Goal: Check status: Check status

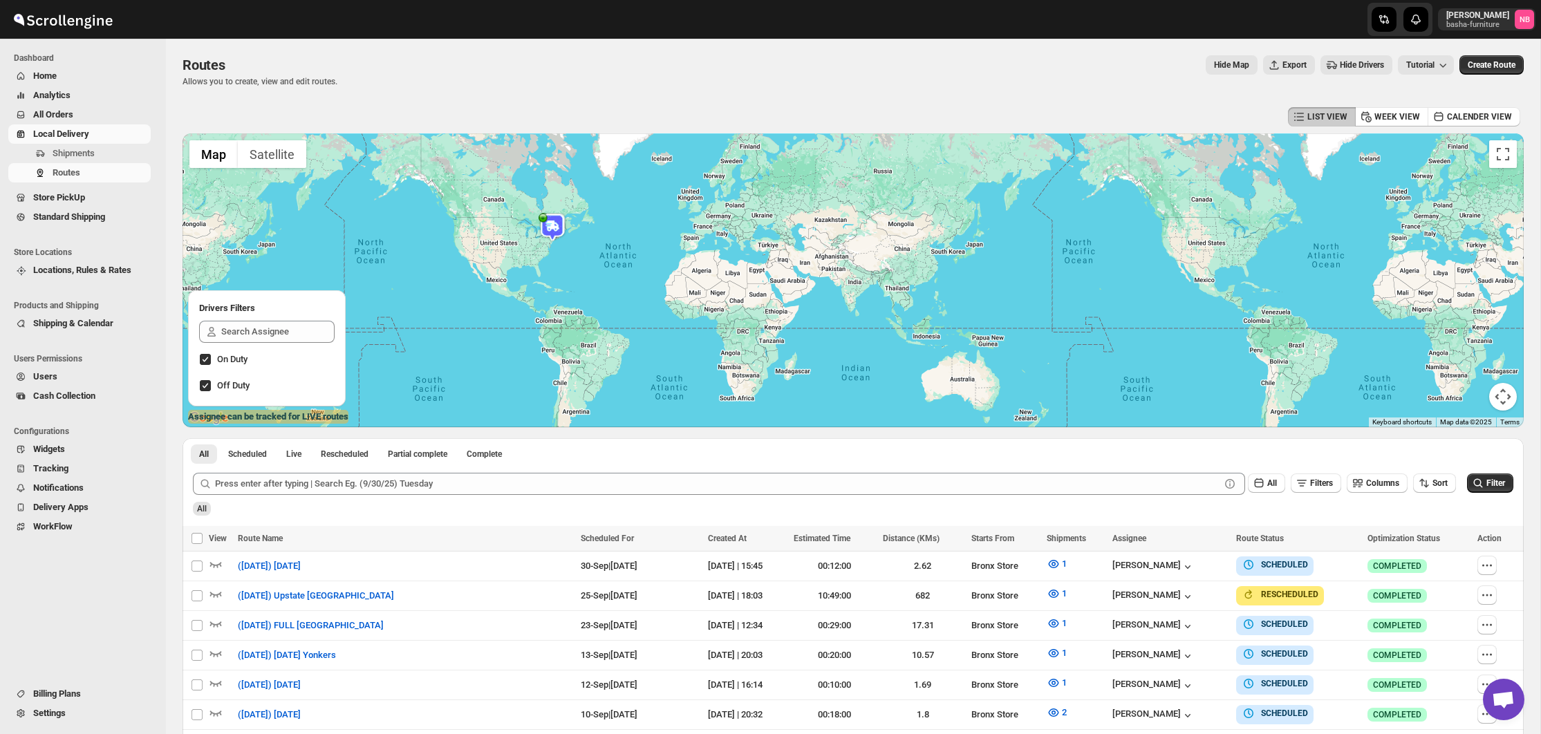
scroll to position [411, 0]
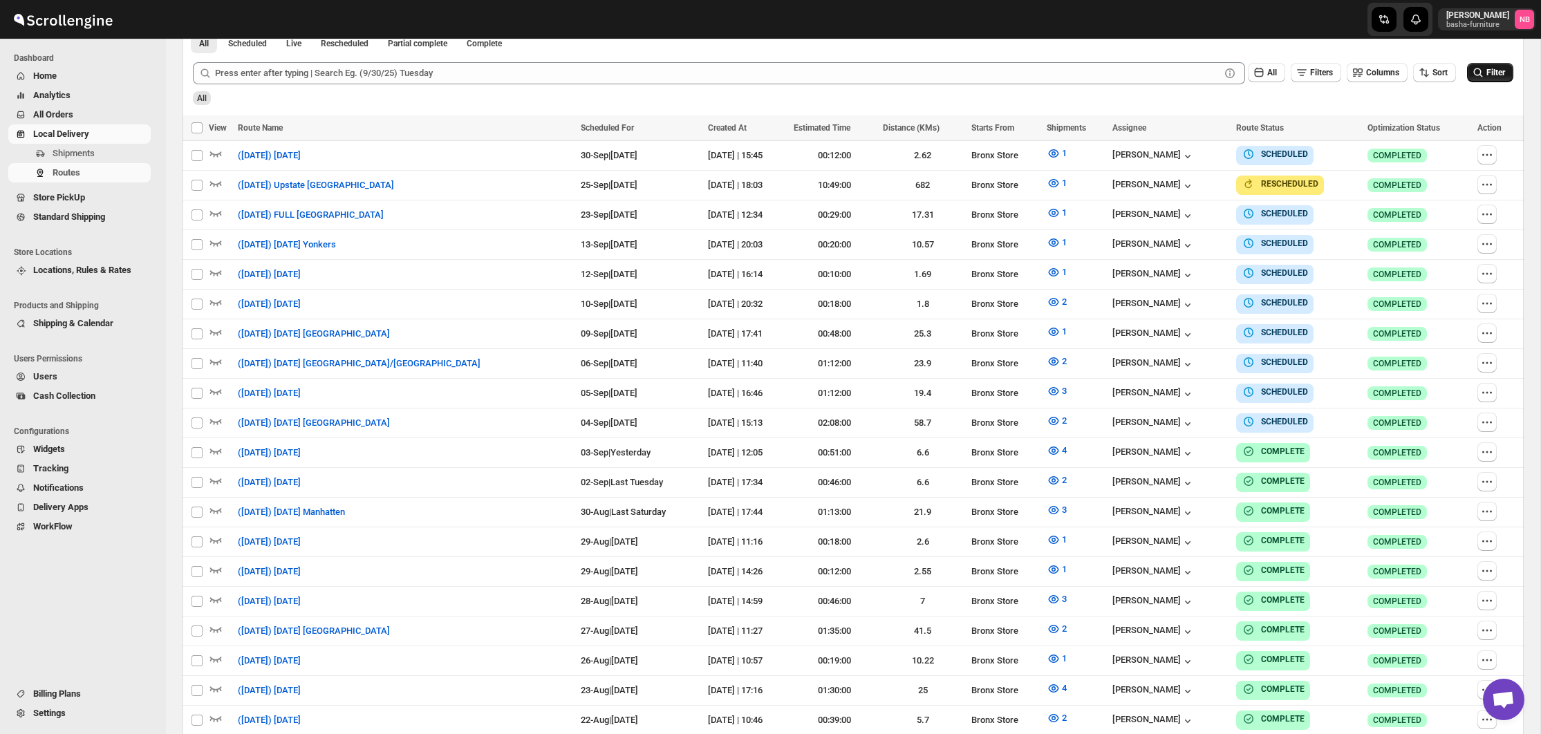
click at [1484, 79] on button "Filter" at bounding box center [1490, 72] width 46 height 19
click at [1047, 414] on icon "button" at bounding box center [1054, 421] width 14 height 14
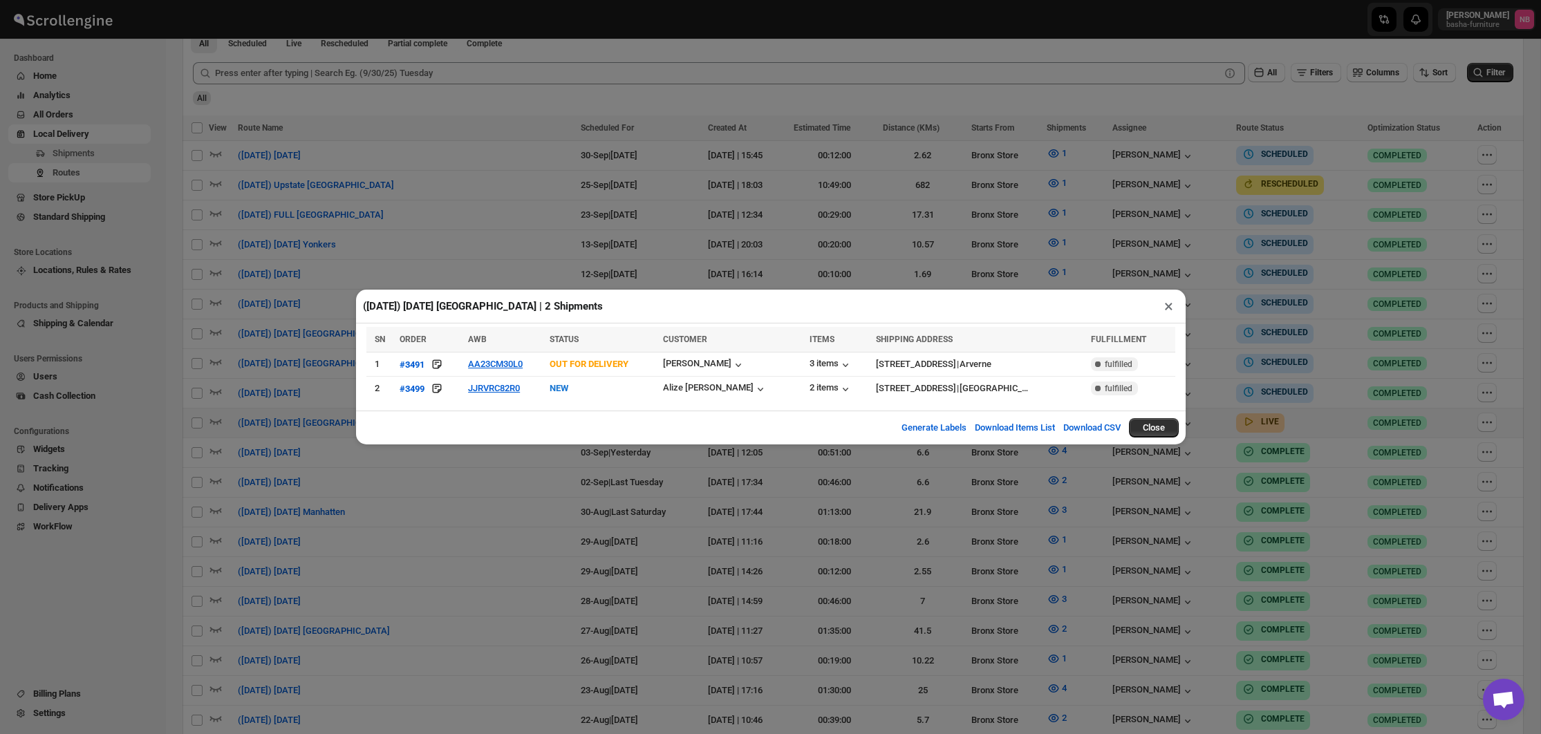
click at [588, 454] on div "([DATE]) [DATE] [GEOGRAPHIC_DATA] | 2 Shipments × SN ORDER AWB STATUS CUSTOMER …" at bounding box center [770, 367] width 1541 height 734
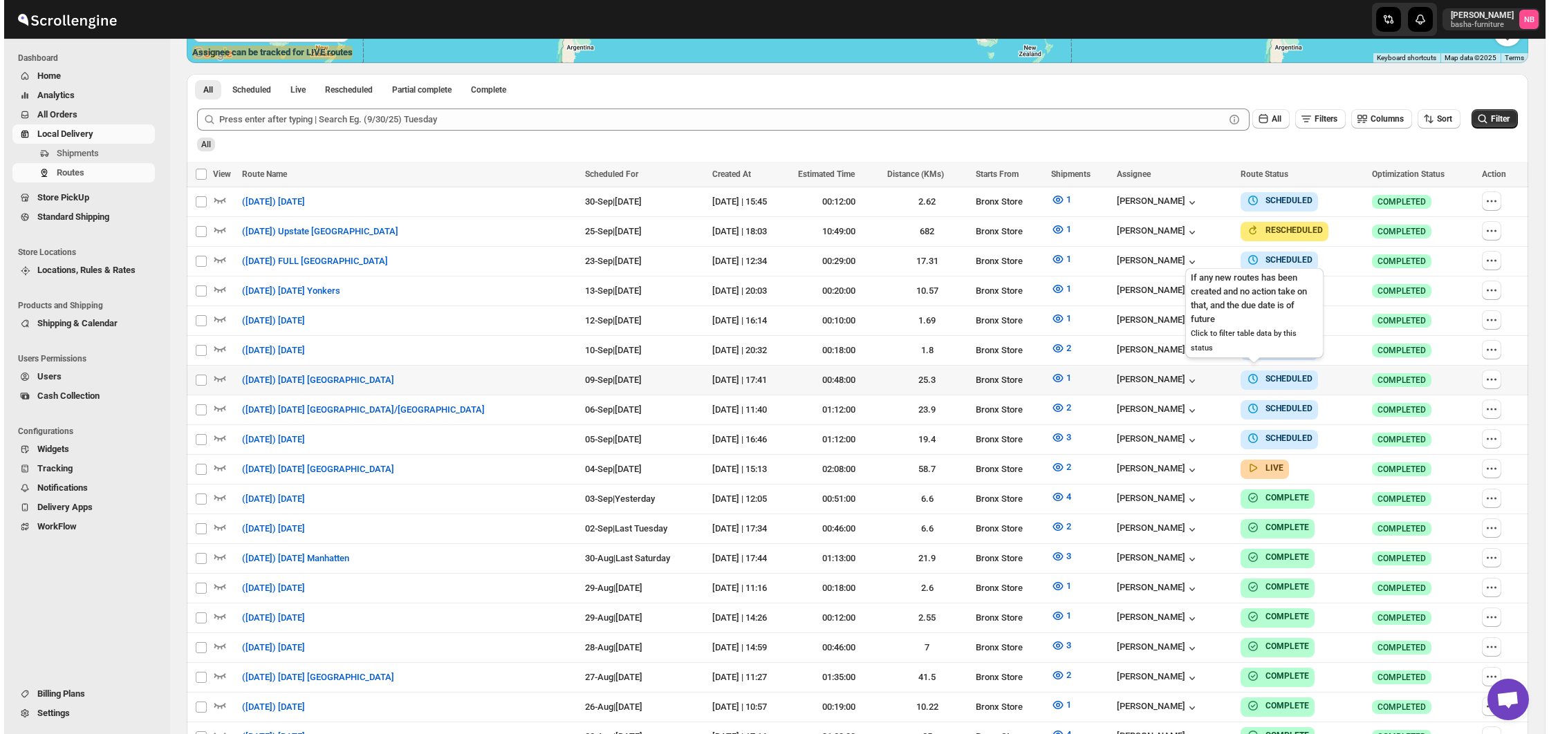
scroll to position [329, 0]
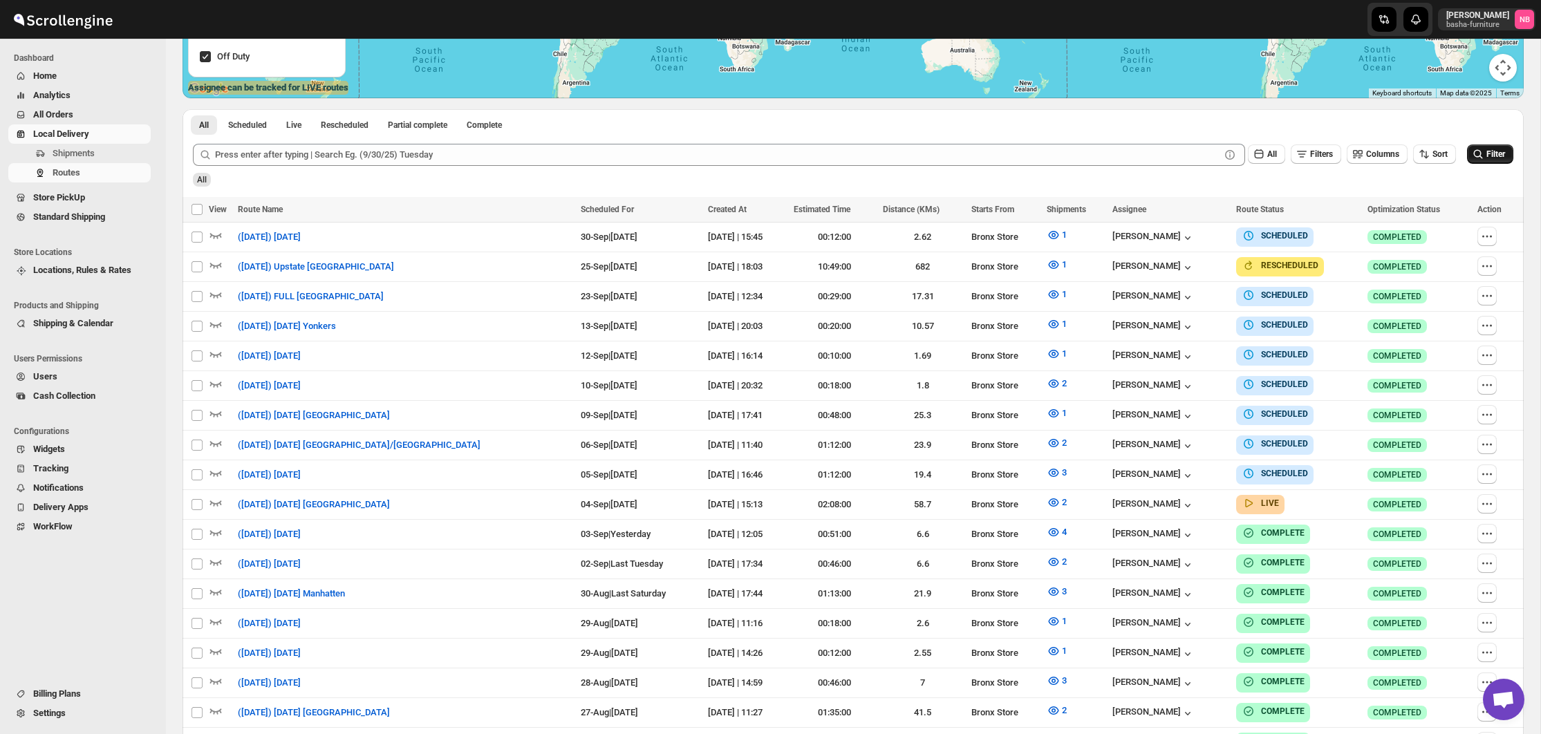
click at [1498, 157] on span "Filter" at bounding box center [1495, 154] width 19 height 10
click at [1049, 500] on icon "button" at bounding box center [1054, 502] width 10 height 8
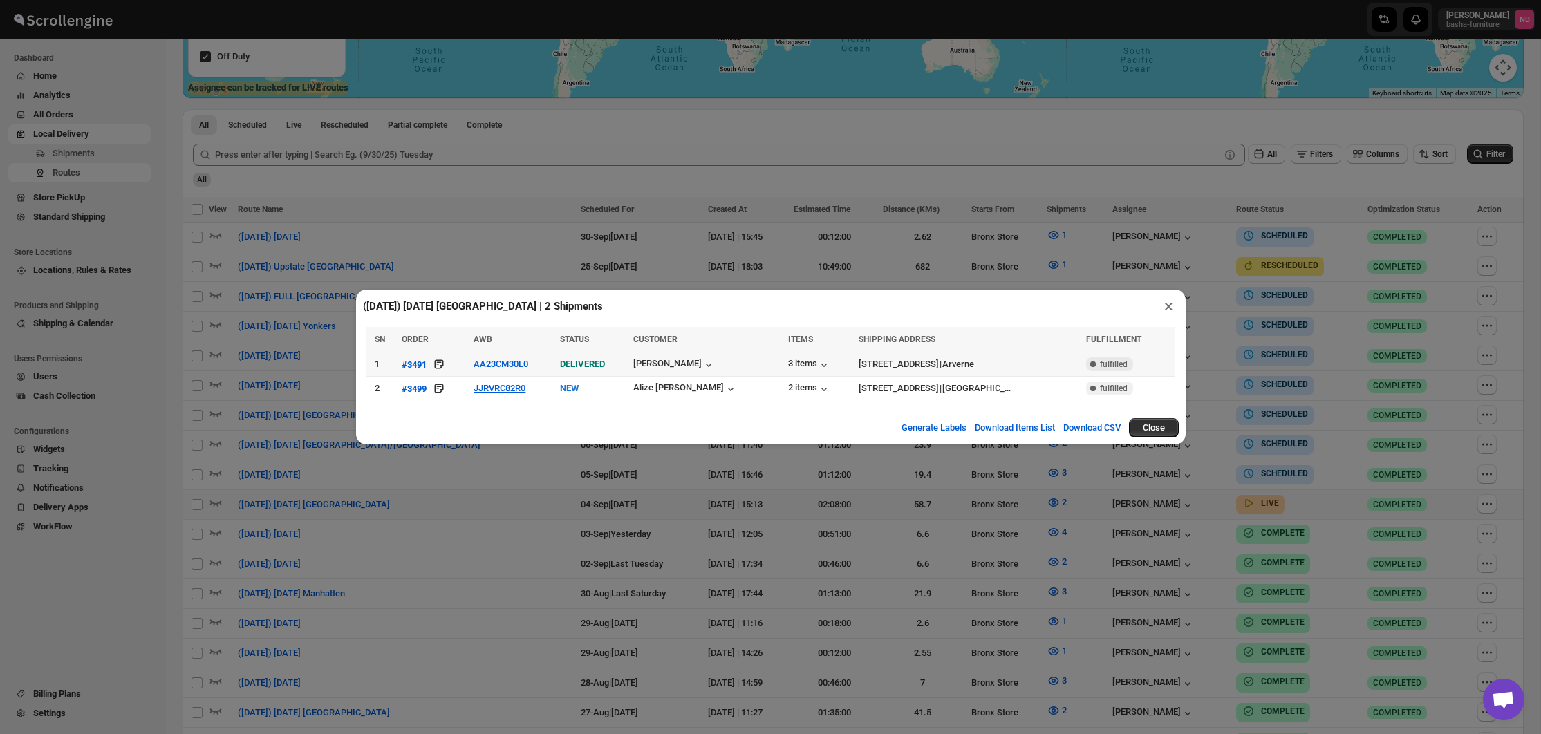
click at [511, 353] on td "AA23CM30L0" at bounding box center [512, 365] width 86 height 24
click at [518, 356] on td "AA23CM30L0" at bounding box center [512, 365] width 86 height 24
click at [522, 366] on button "AA23CM30L0" at bounding box center [501, 364] width 55 height 10
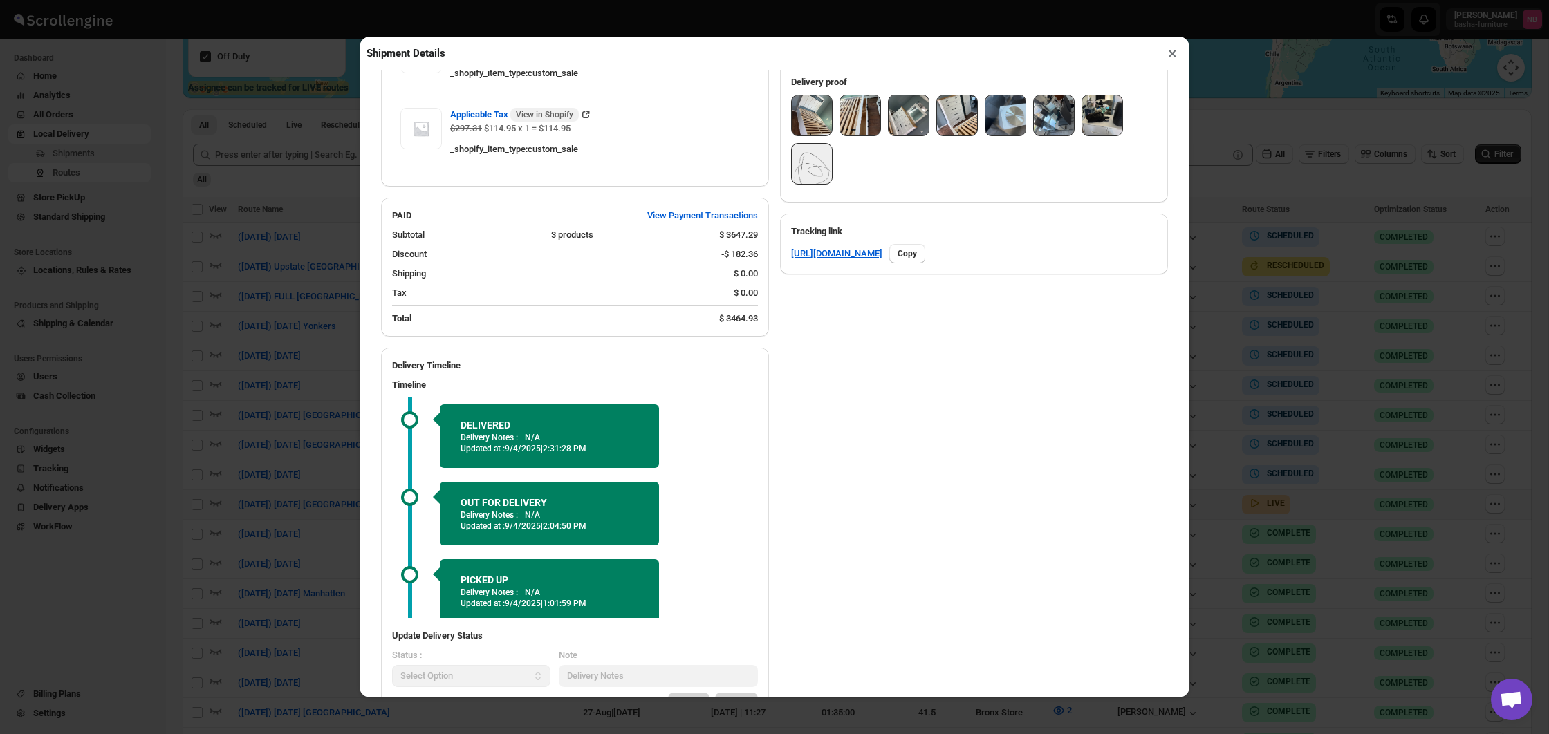
scroll to position [545, 0]
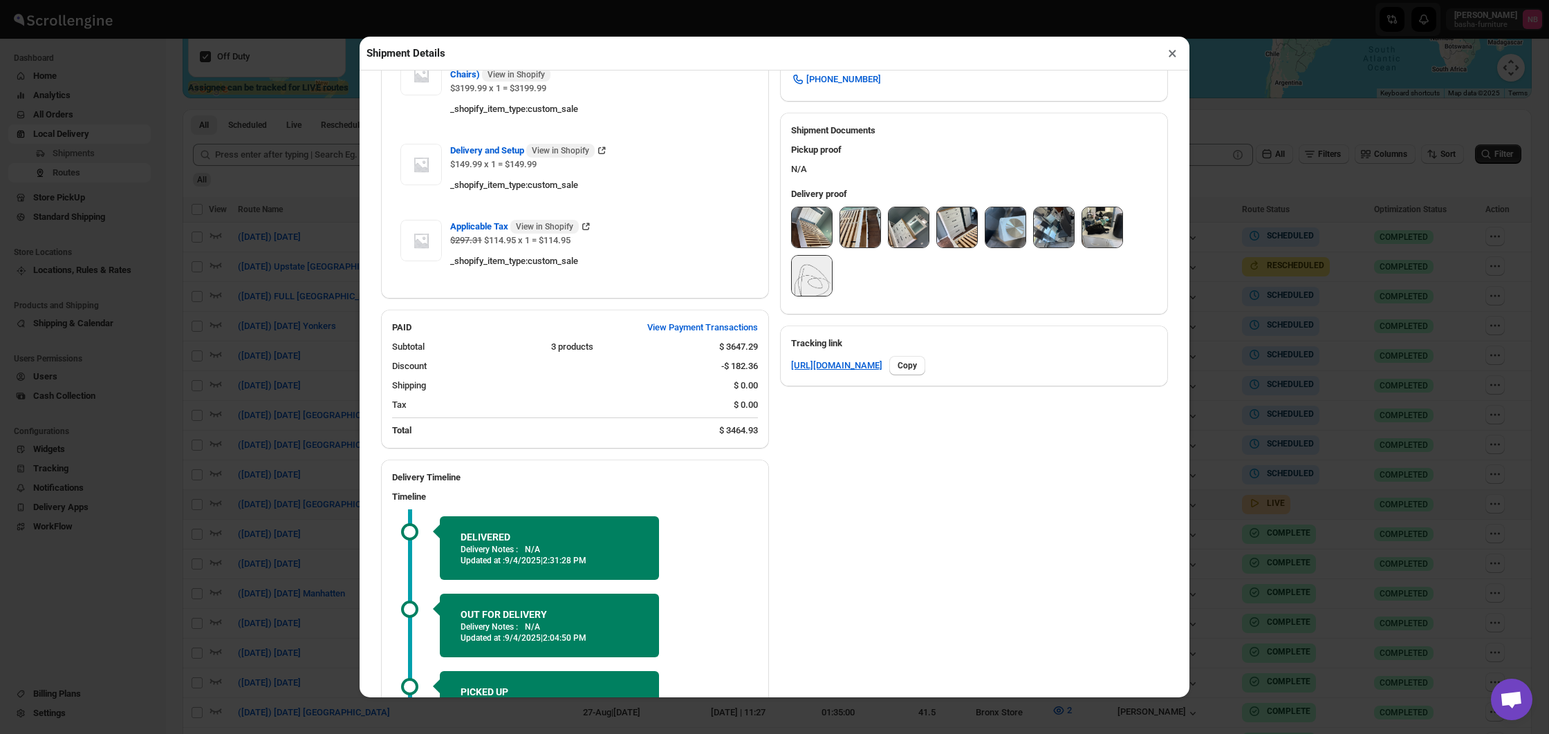
click at [806, 232] on img at bounding box center [812, 227] width 40 height 40
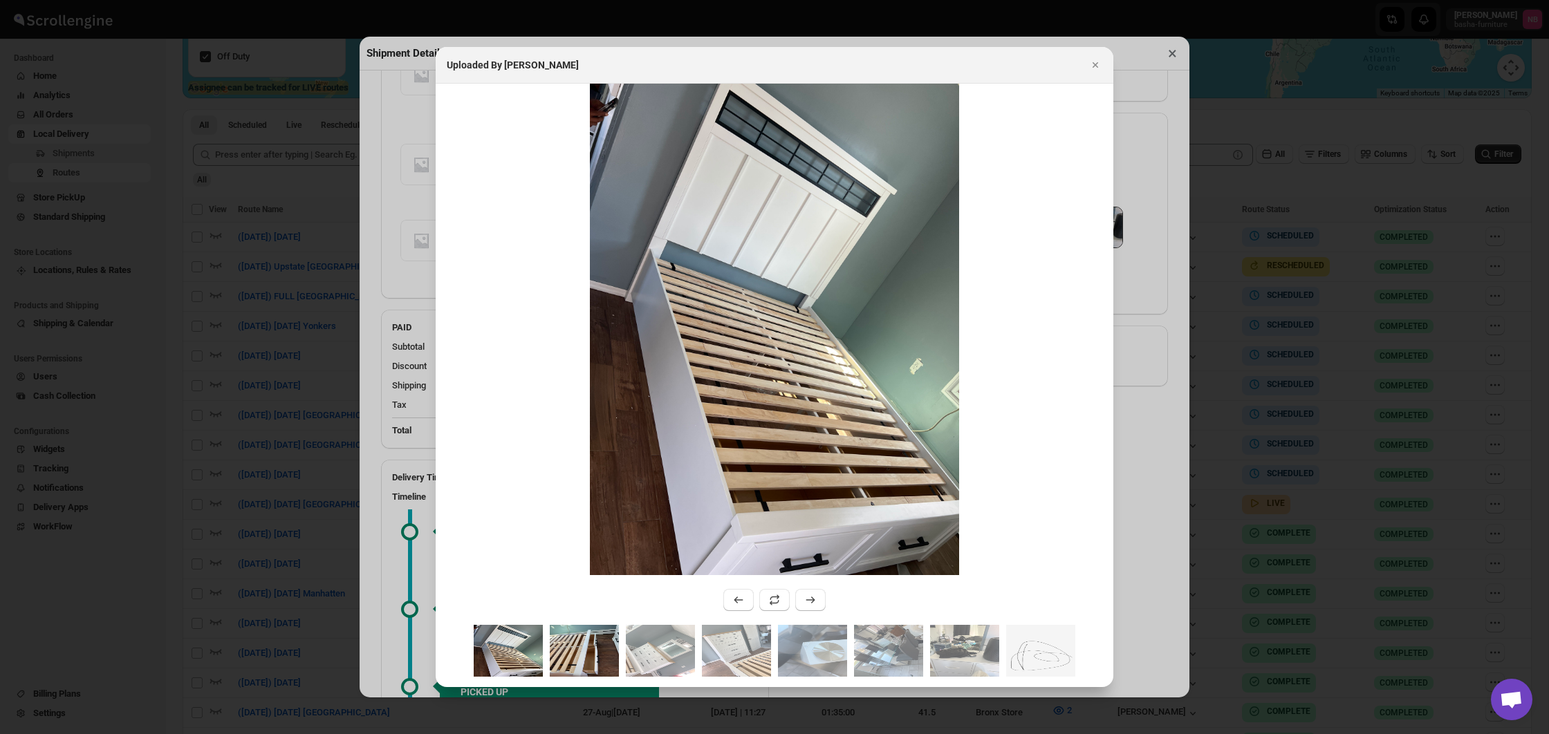
drag, startPoint x: 572, startPoint y: 653, endPoint x: 582, endPoint y: 653, distance: 9.7
click at [572, 653] on img ":r1pjc:" at bounding box center [584, 651] width 69 height 52
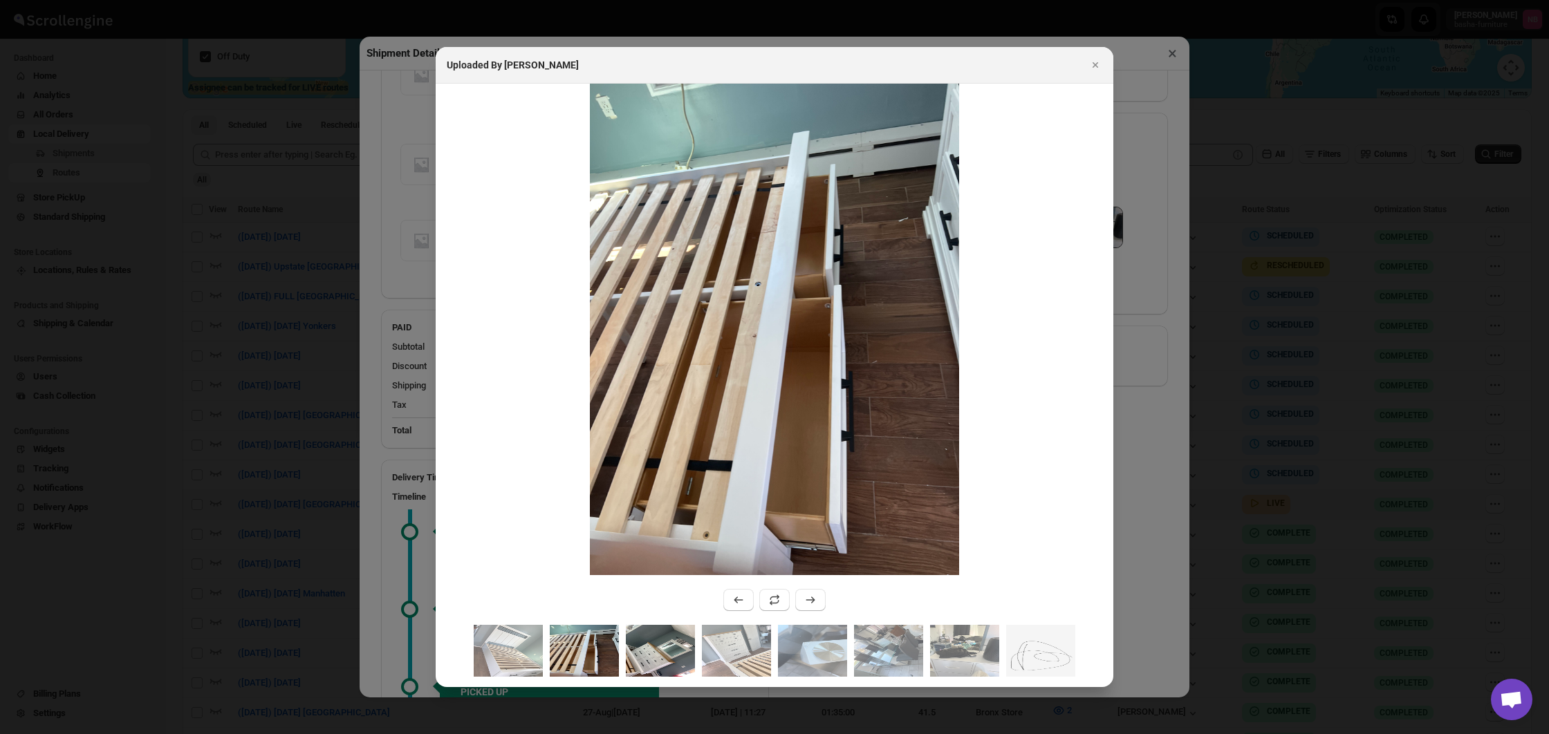
click at [666, 653] on img ":r1pjc:" at bounding box center [660, 651] width 69 height 52
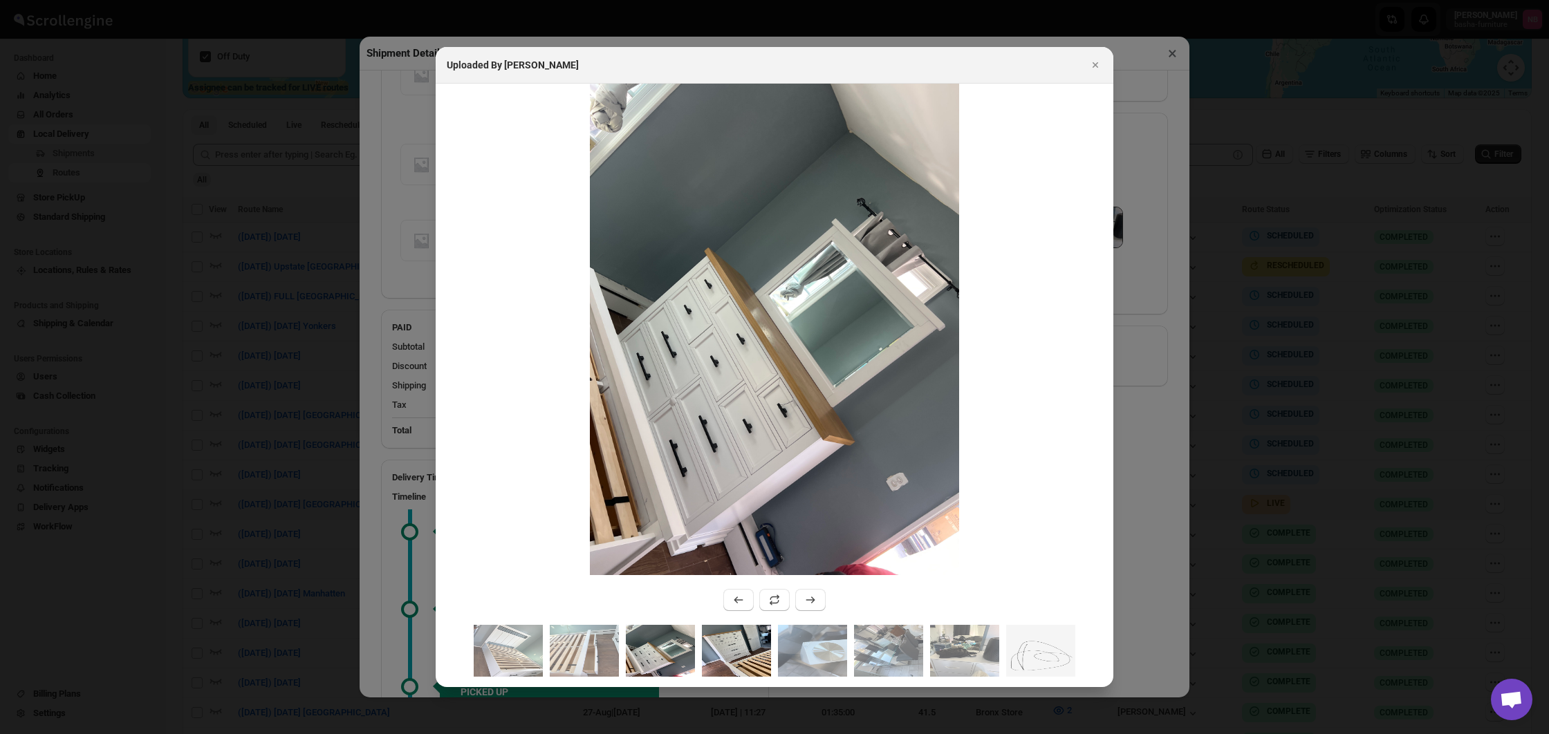
click at [734, 649] on img ":r1pjc:" at bounding box center [736, 651] width 69 height 52
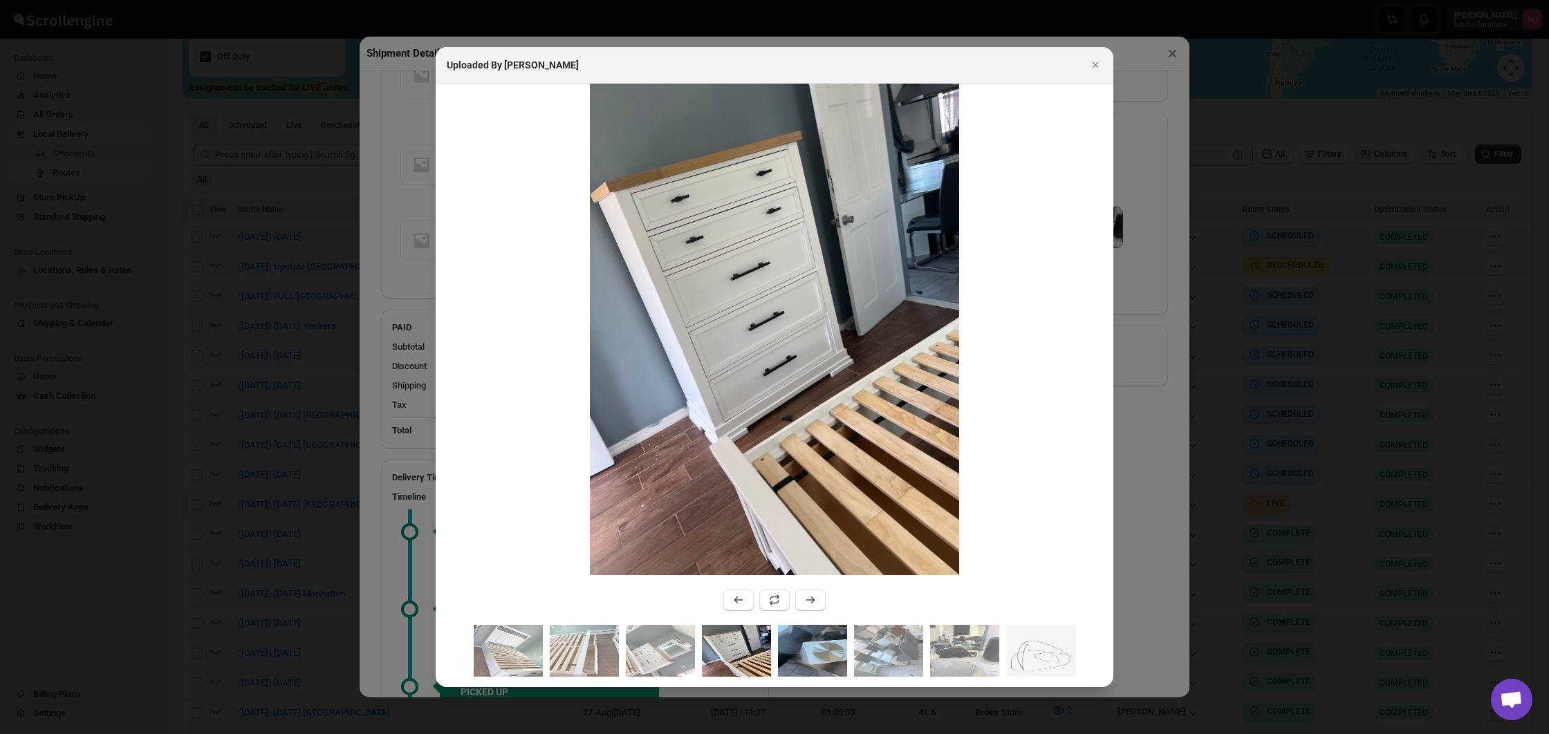
click at [822, 648] on img ":r1pjc:" at bounding box center [812, 651] width 69 height 52
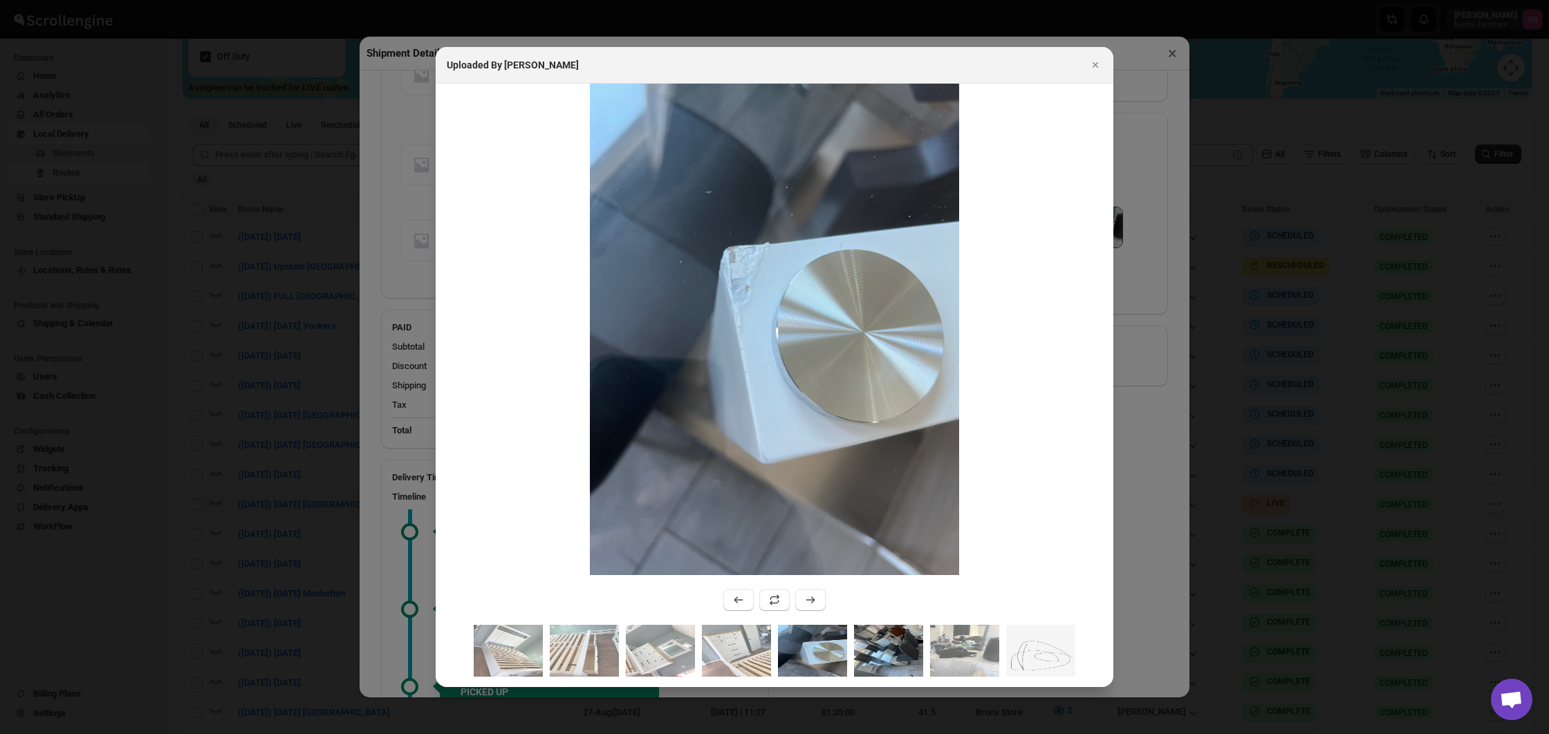
click at [891, 647] on img ":r1pjc:" at bounding box center [888, 651] width 69 height 52
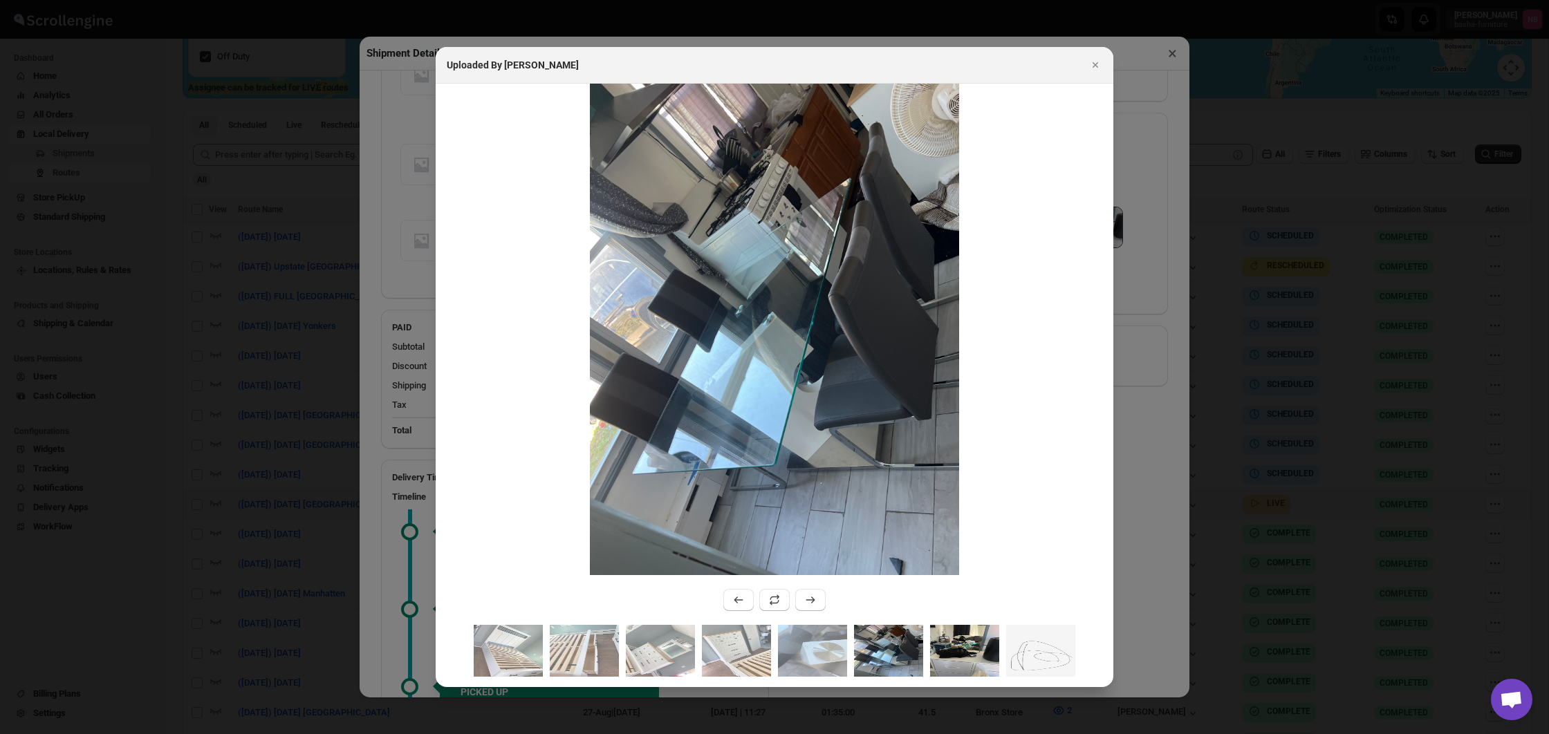
click at [941, 651] on img ":r1pjc:" at bounding box center [964, 651] width 69 height 52
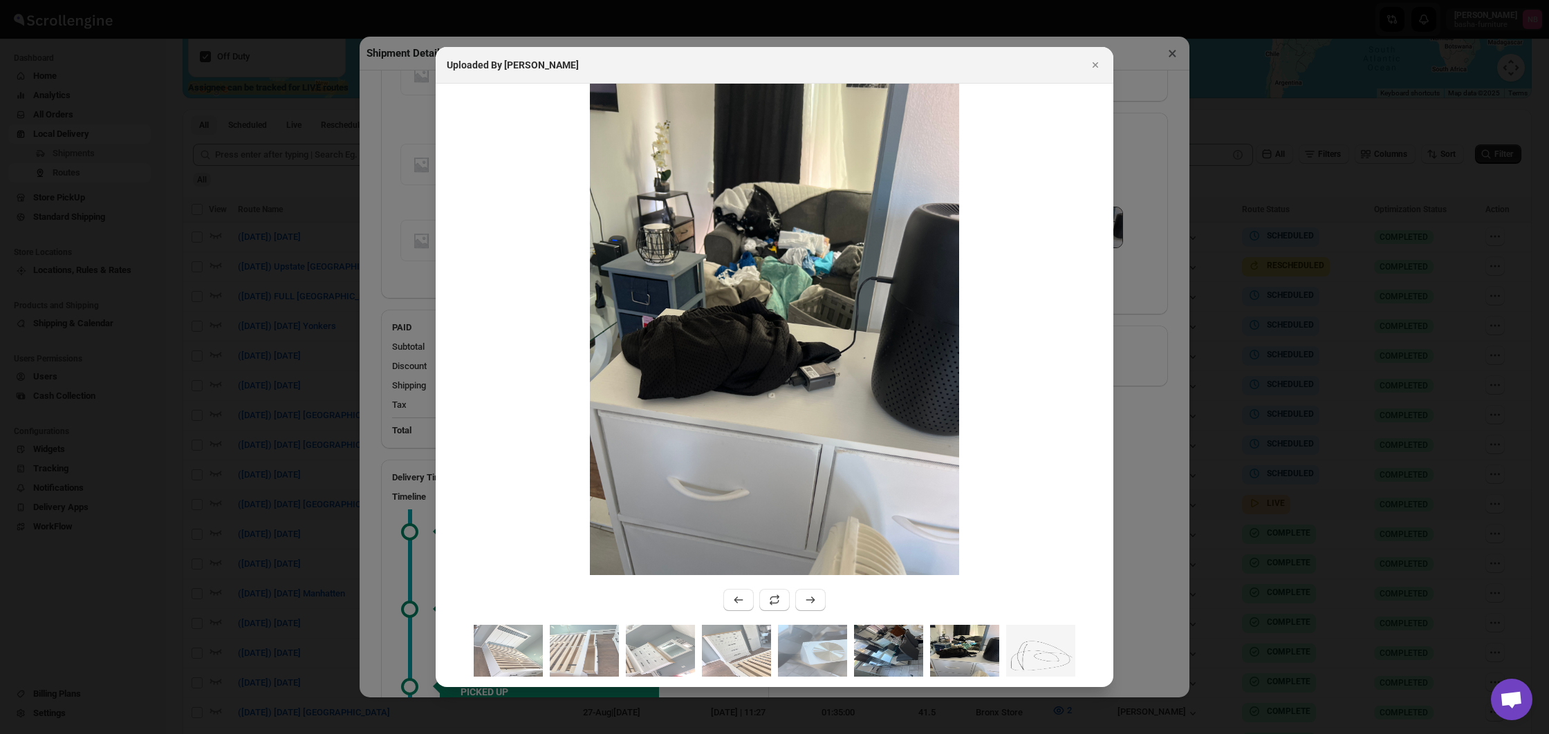
click at [894, 651] on img ":r1pjc:" at bounding box center [888, 651] width 69 height 52
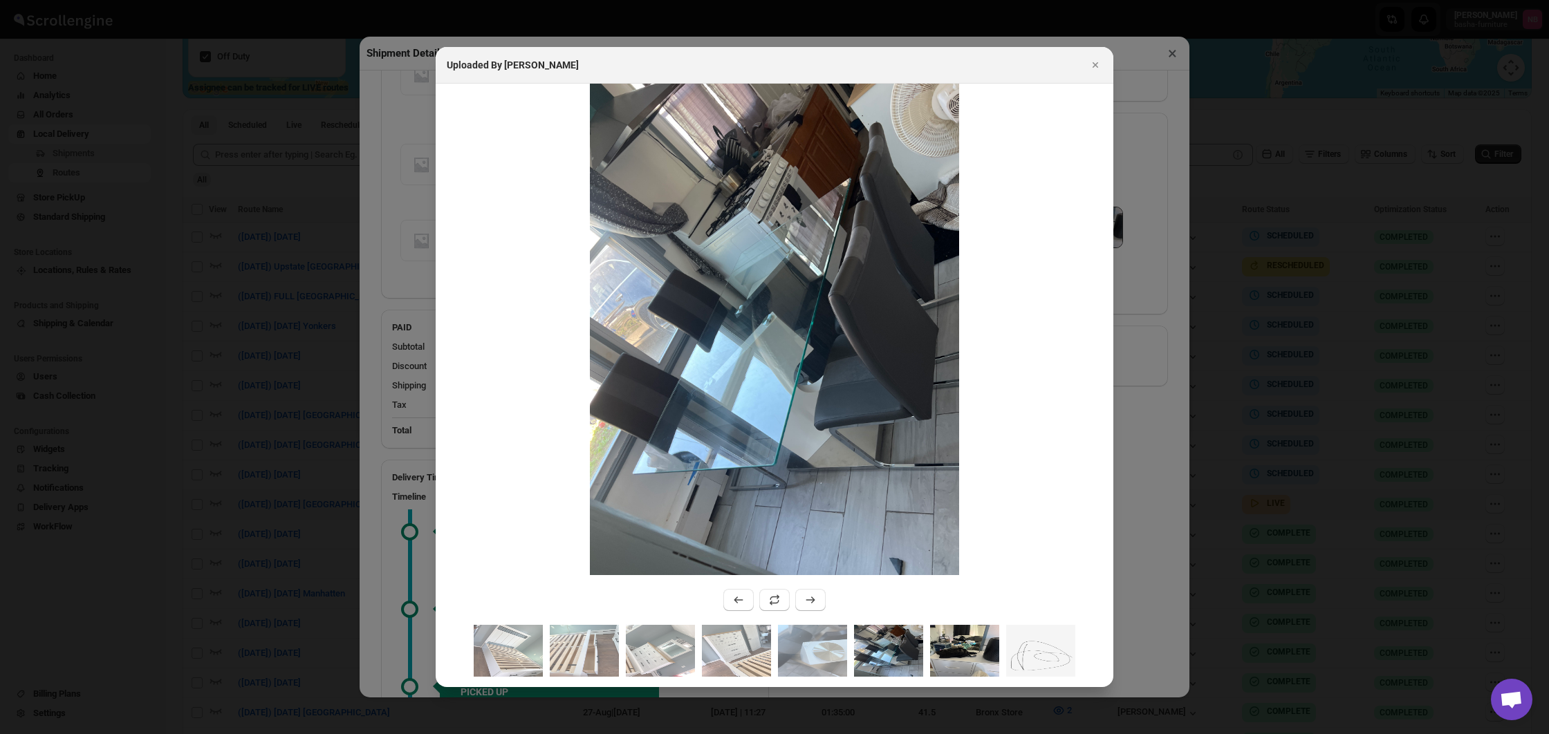
click at [964, 650] on img ":r1pjc:" at bounding box center [964, 651] width 69 height 52
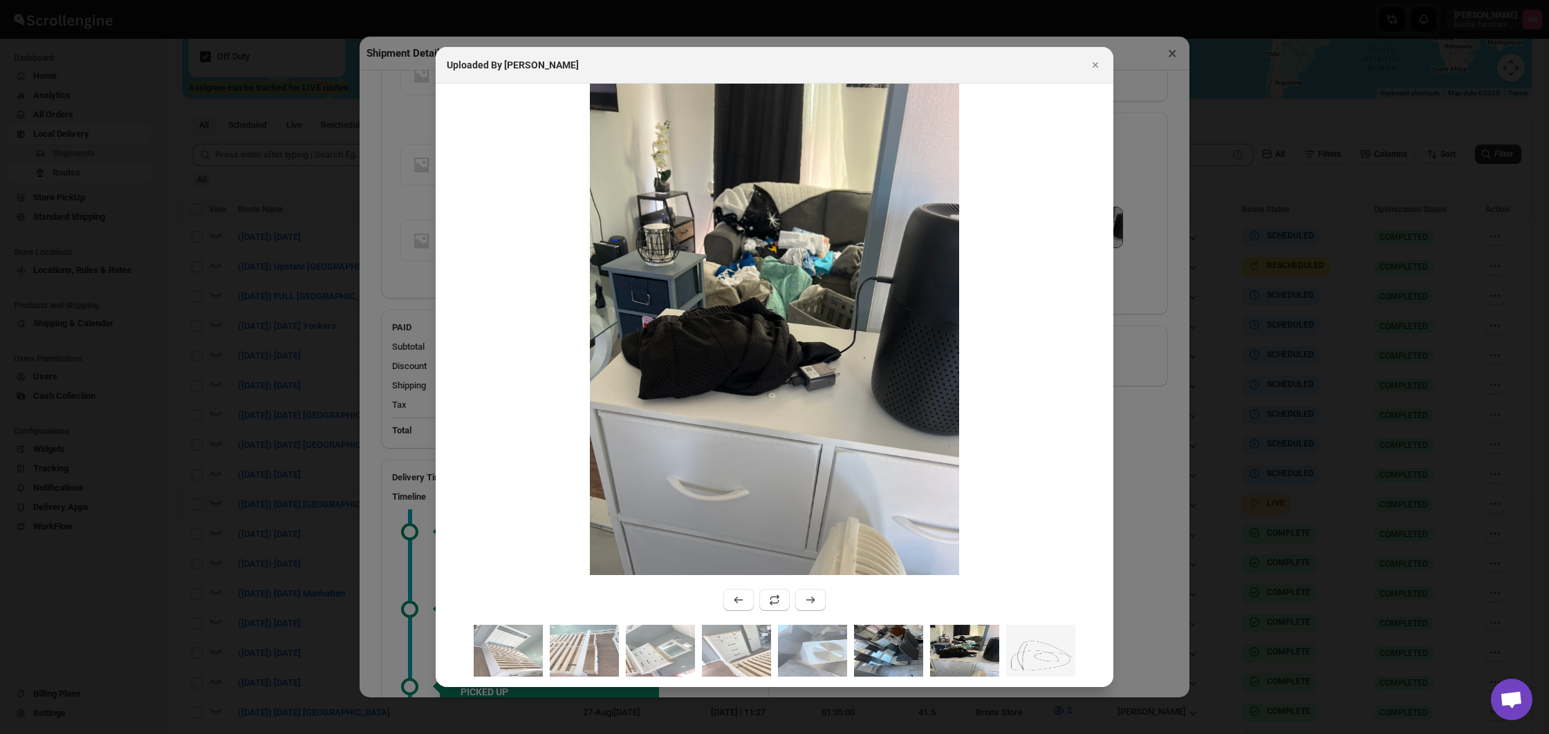
click at [914, 644] on img ":r1pjc:" at bounding box center [888, 651] width 69 height 52
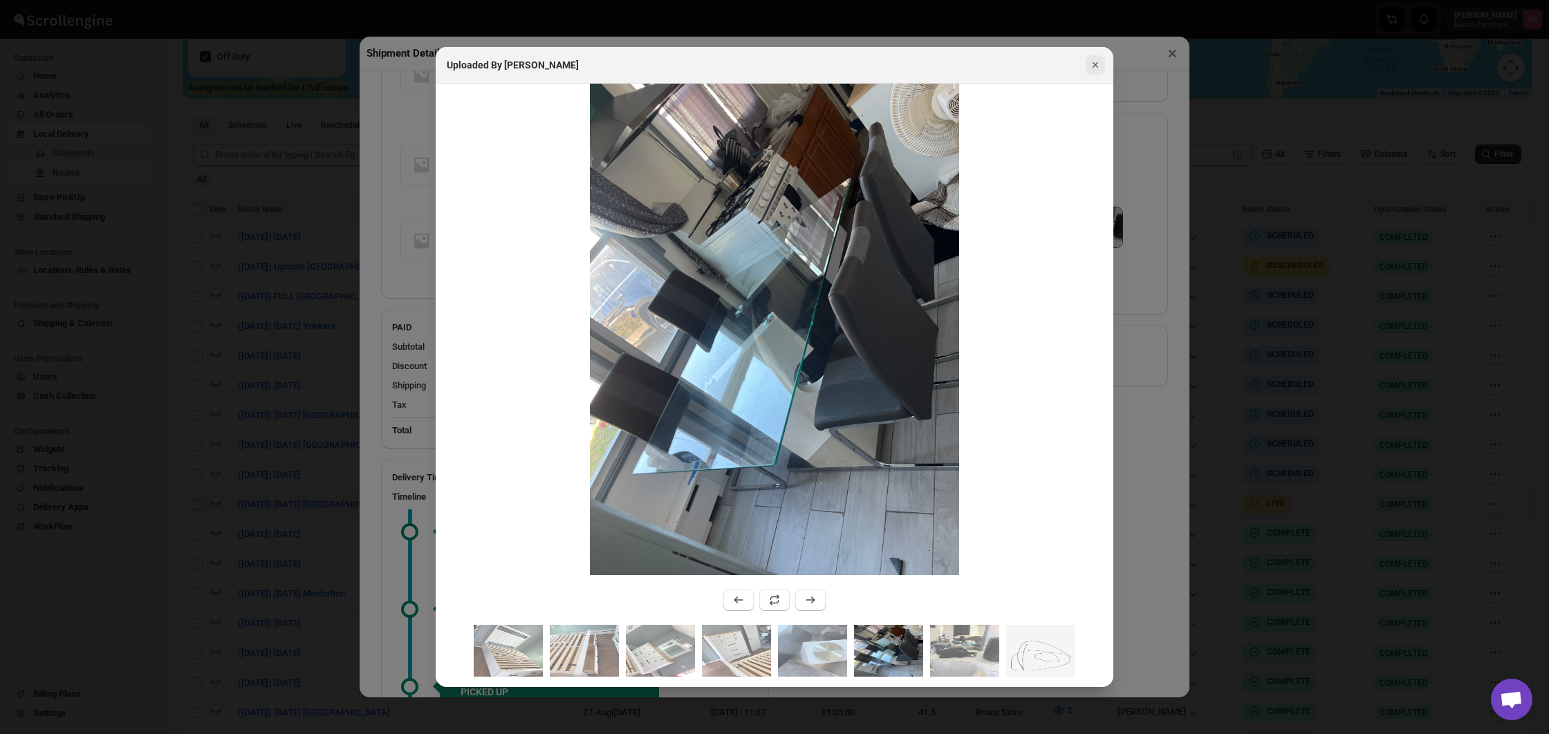
click at [1092, 62] on icon "Close" at bounding box center [1095, 65] width 14 height 14
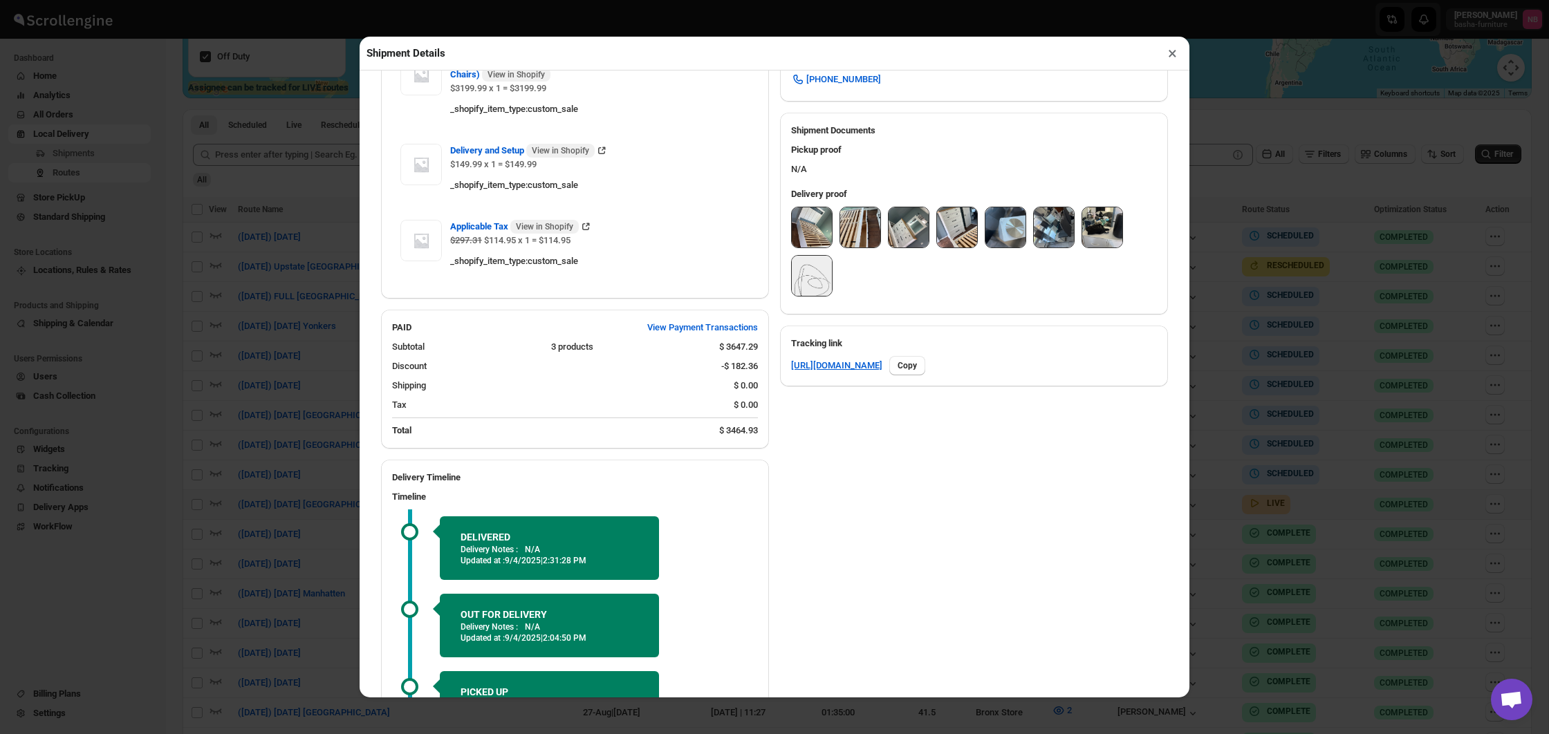
click at [1165, 55] on button "×" at bounding box center [1172, 53] width 20 height 19
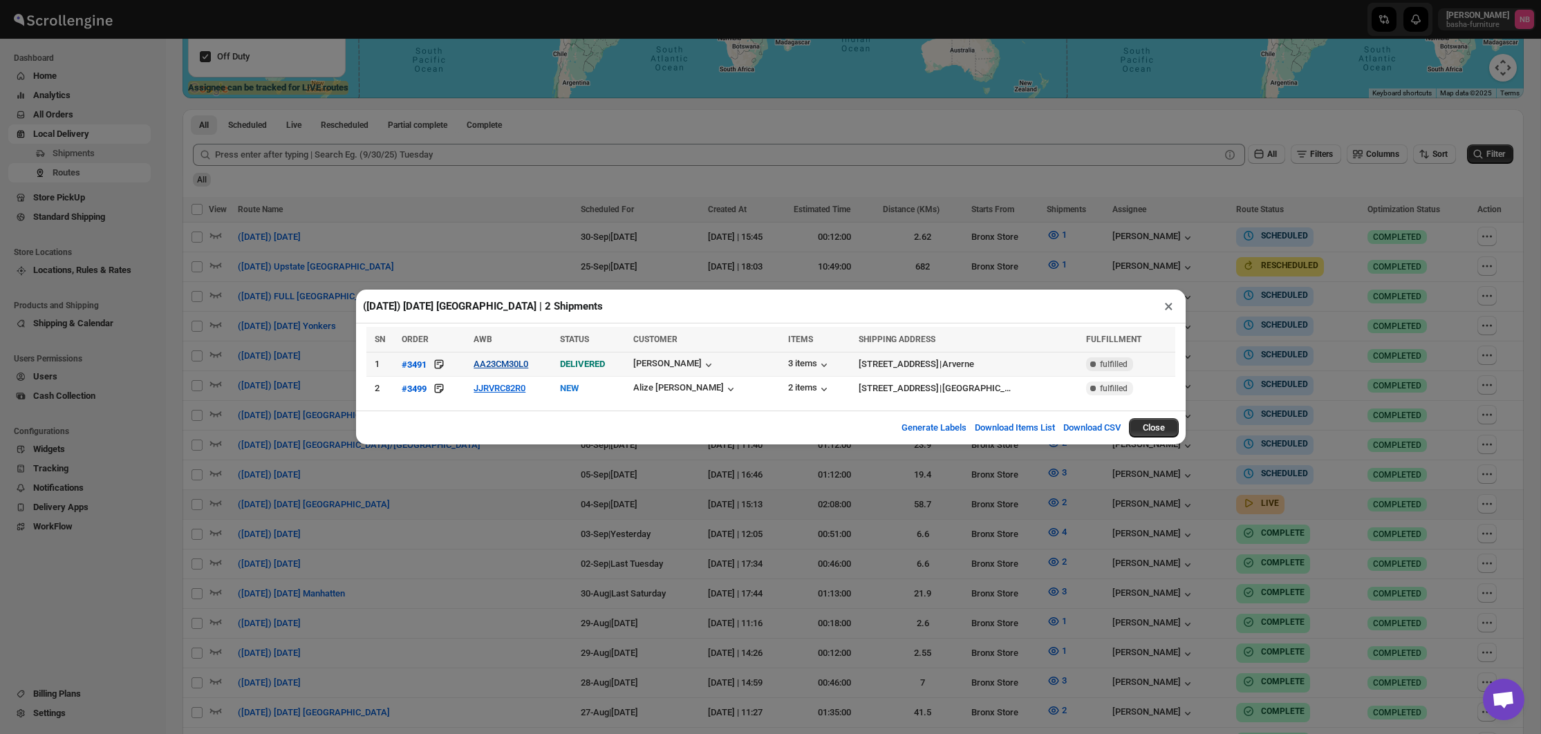
click at [521, 362] on button "AA23CM30L0" at bounding box center [501, 364] width 55 height 10
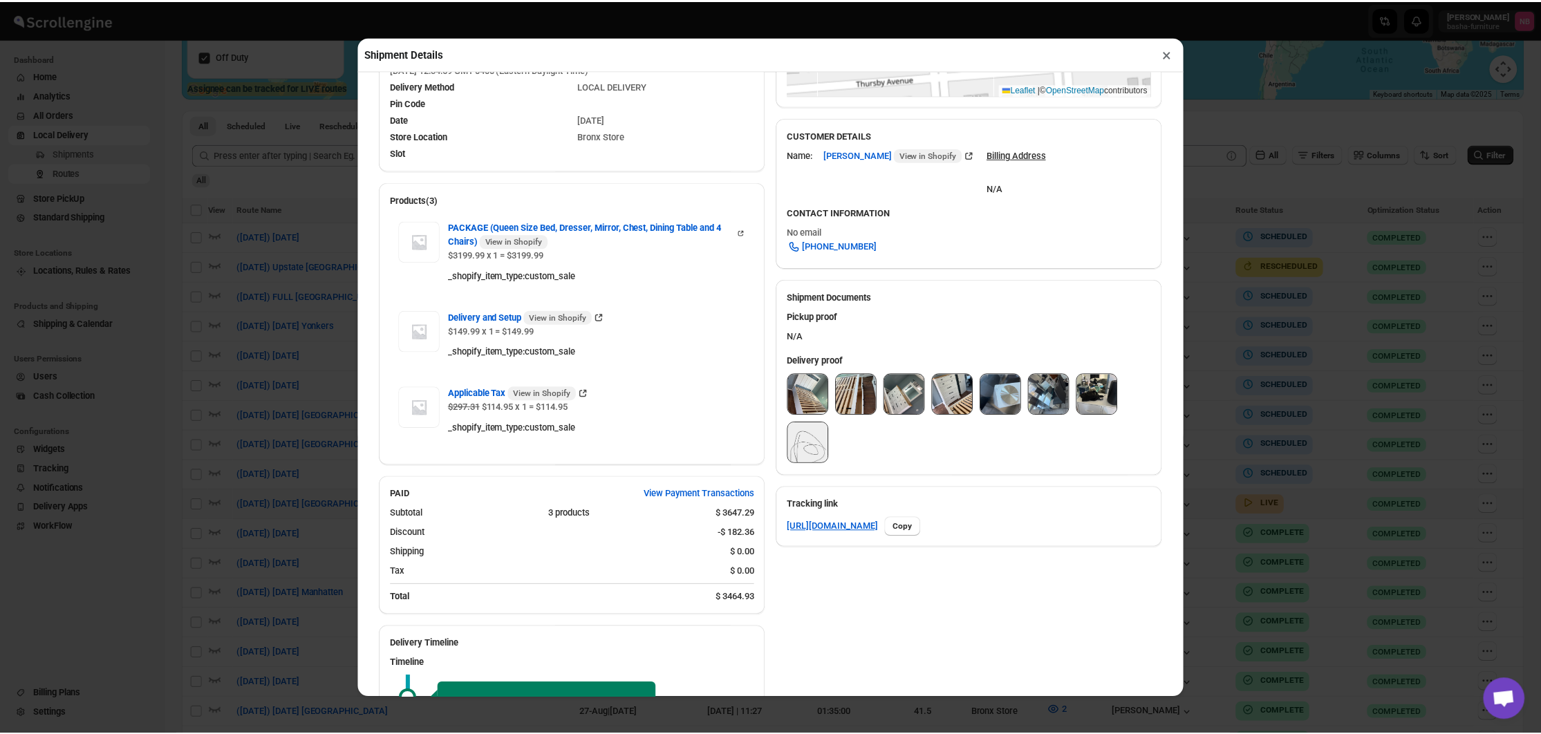
scroll to position [483, 0]
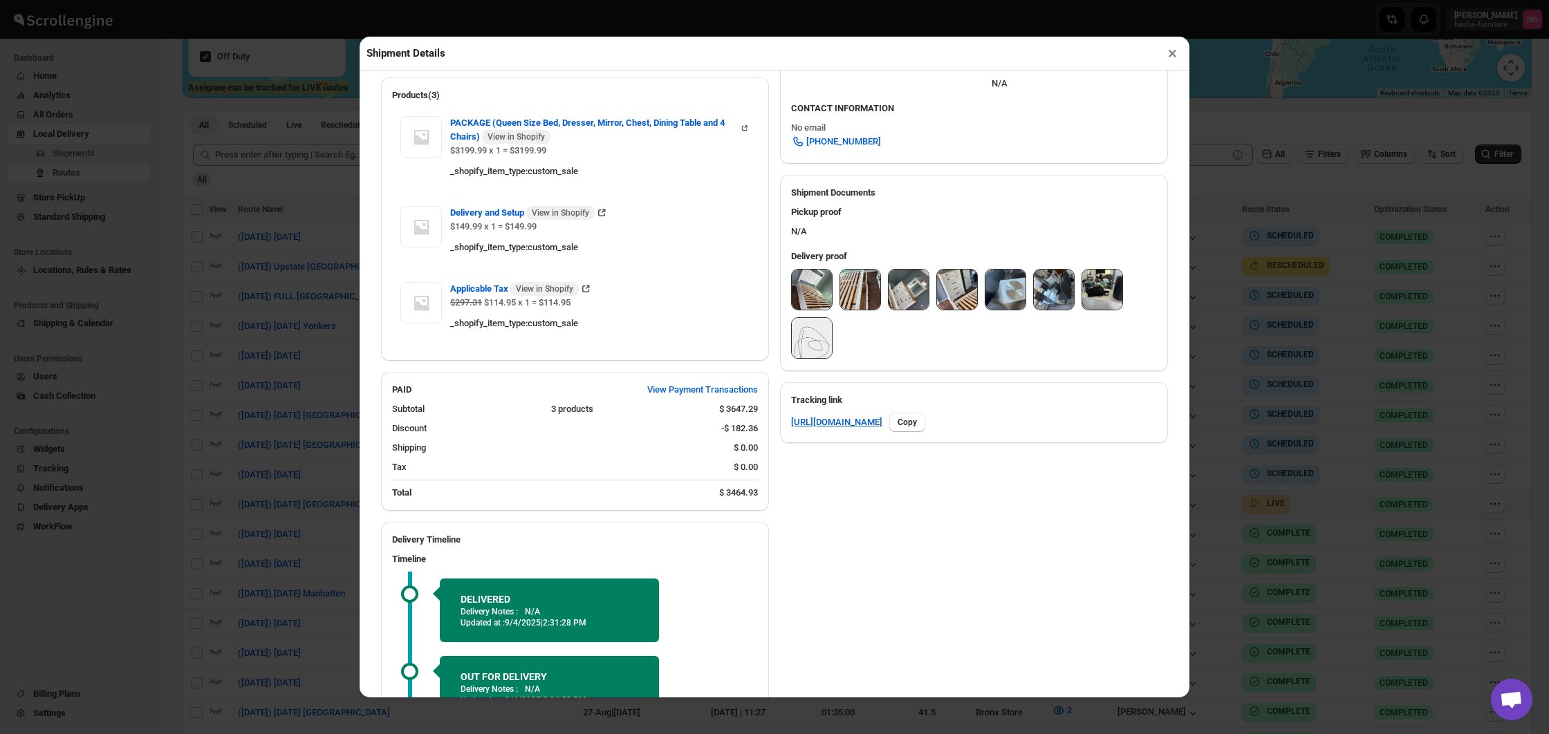
click at [1167, 50] on button "×" at bounding box center [1172, 53] width 20 height 19
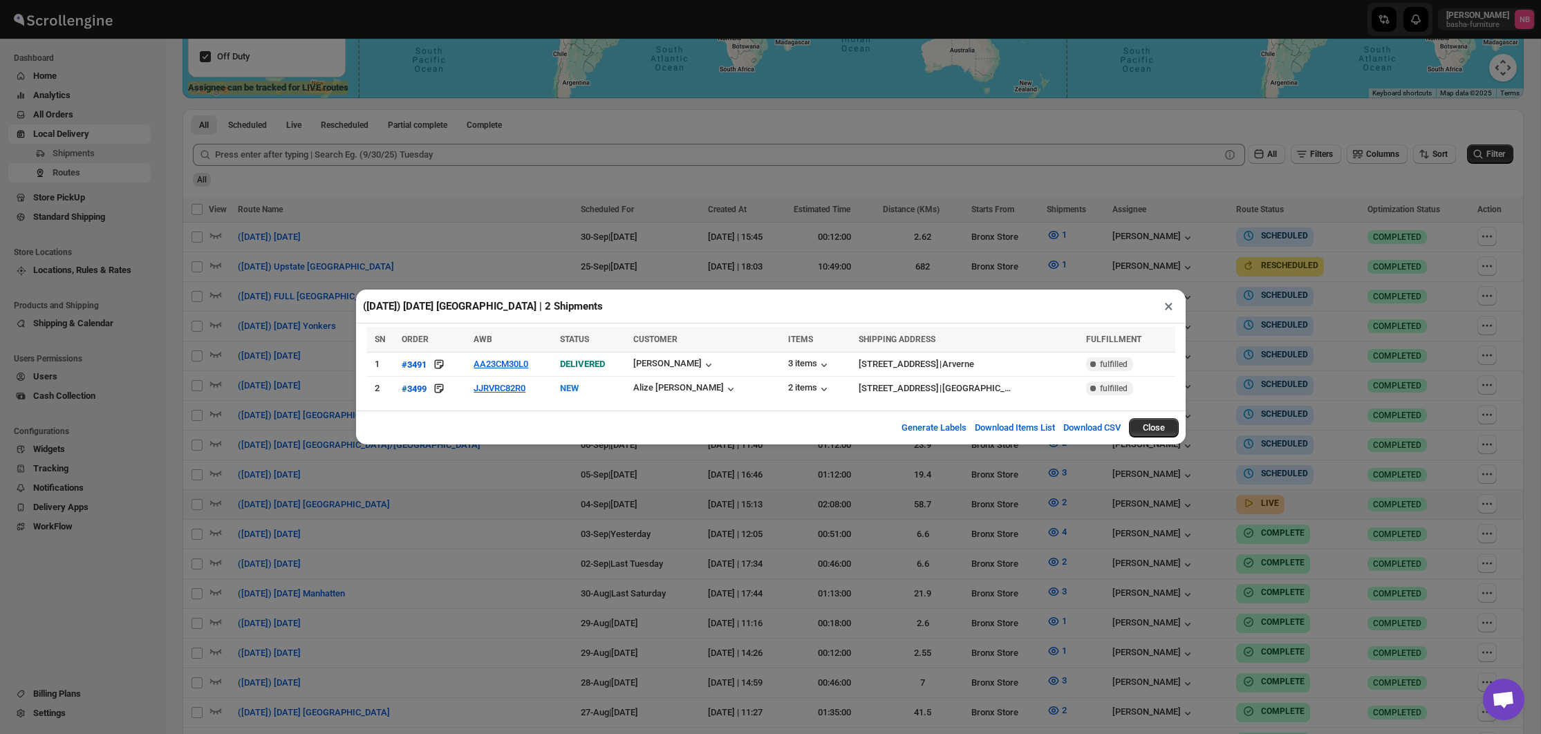
click at [1237, 305] on div "([DATE]) [DATE] [GEOGRAPHIC_DATA] | 2 Shipments × SN ORDER AWB STATUS CUSTOMER …" at bounding box center [770, 367] width 1541 height 734
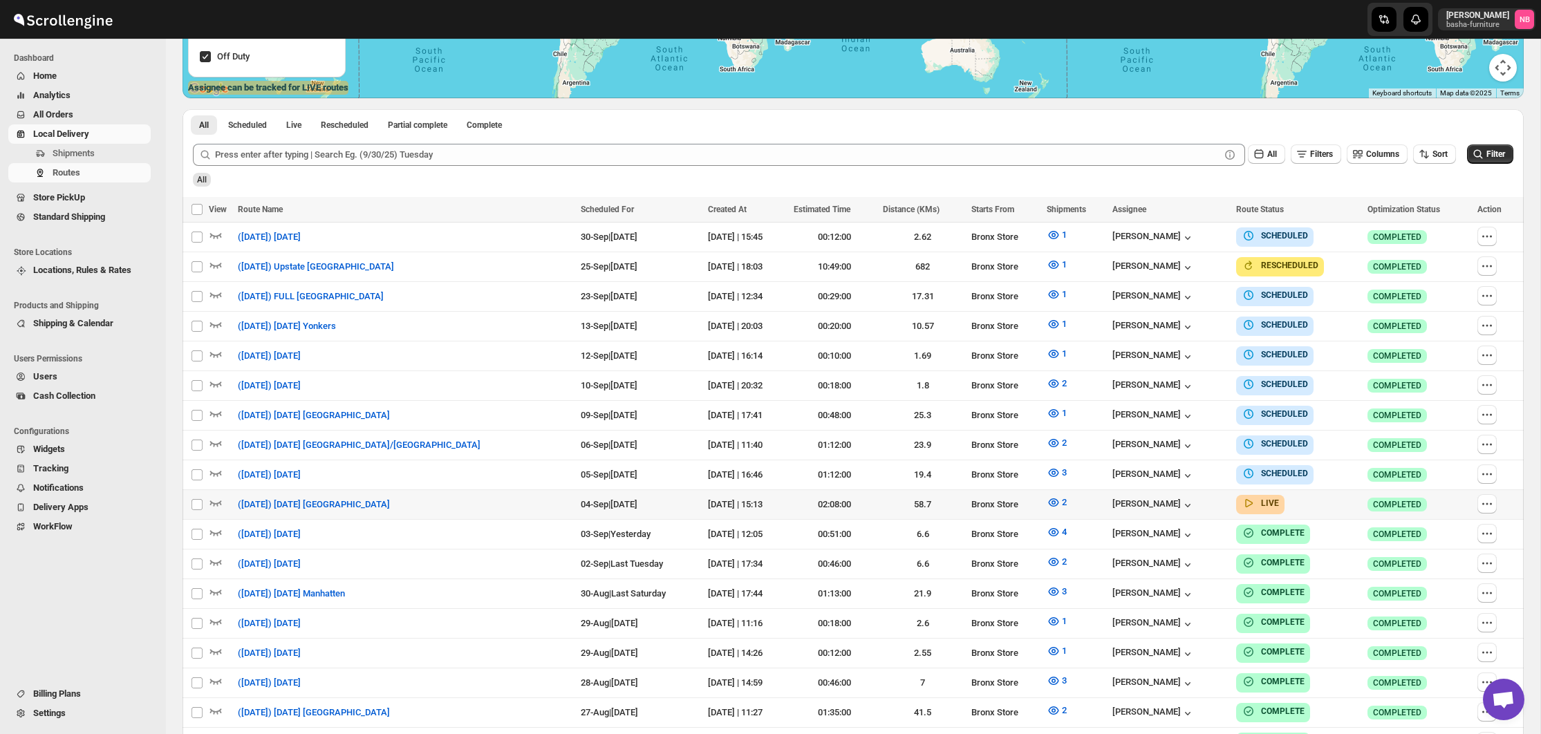
click at [1179, 185] on div "All" at bounding box center [851, 175] width 1323 height 24
click at [1490, 148] on button "Filter" at bounding box center [1490, 153] width 46 height 19
click at [1047, 496] on icon "button" at bounding box center [1054, 503] width 14 height 14
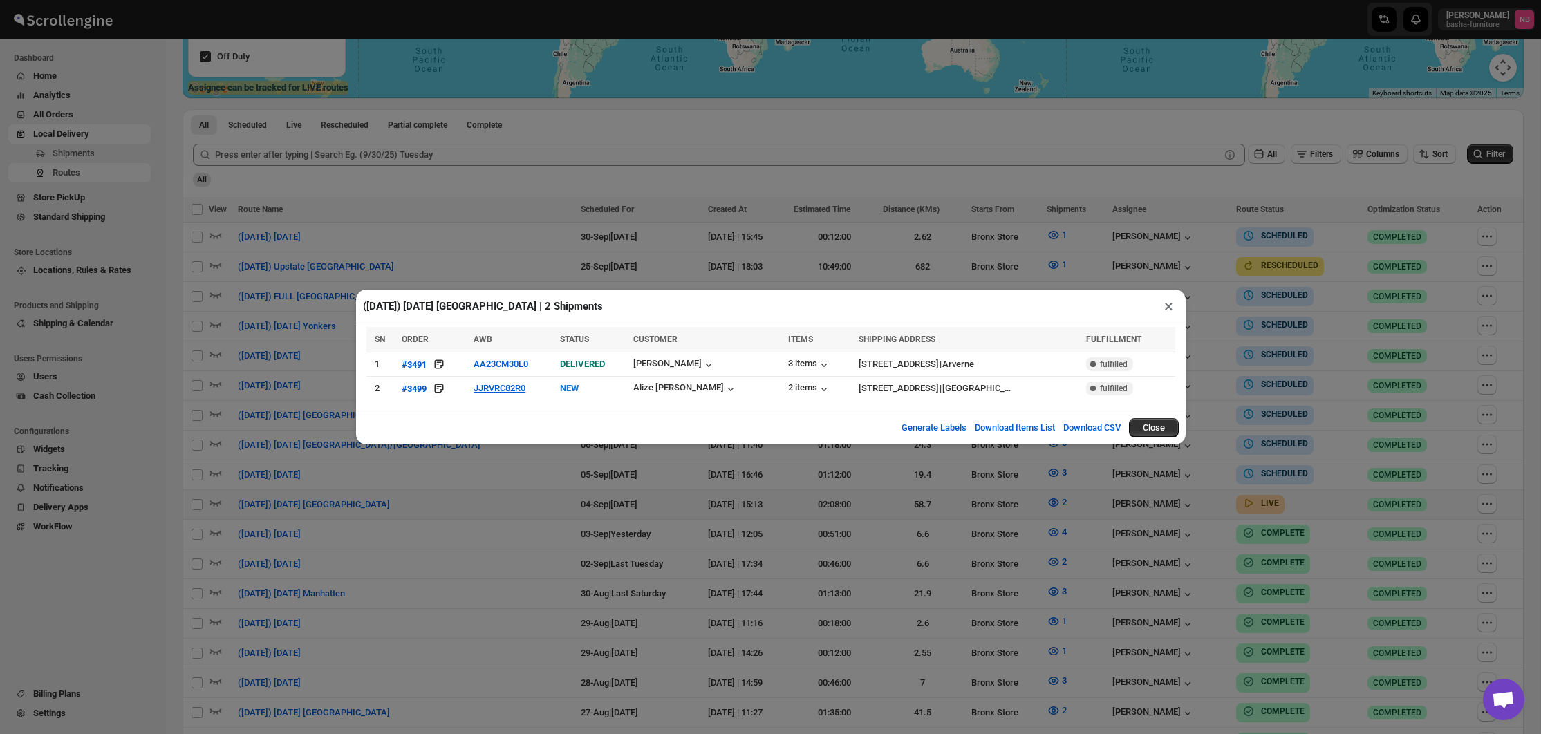
click at [534, 492] on div "([DATE]) [DATE] [GEOGRAPHIC_DATA] | 2 Shipments × SN ORDER AWB STATUS CUSTOMER …" at bounding box center [770, 367] width 1541 height 734
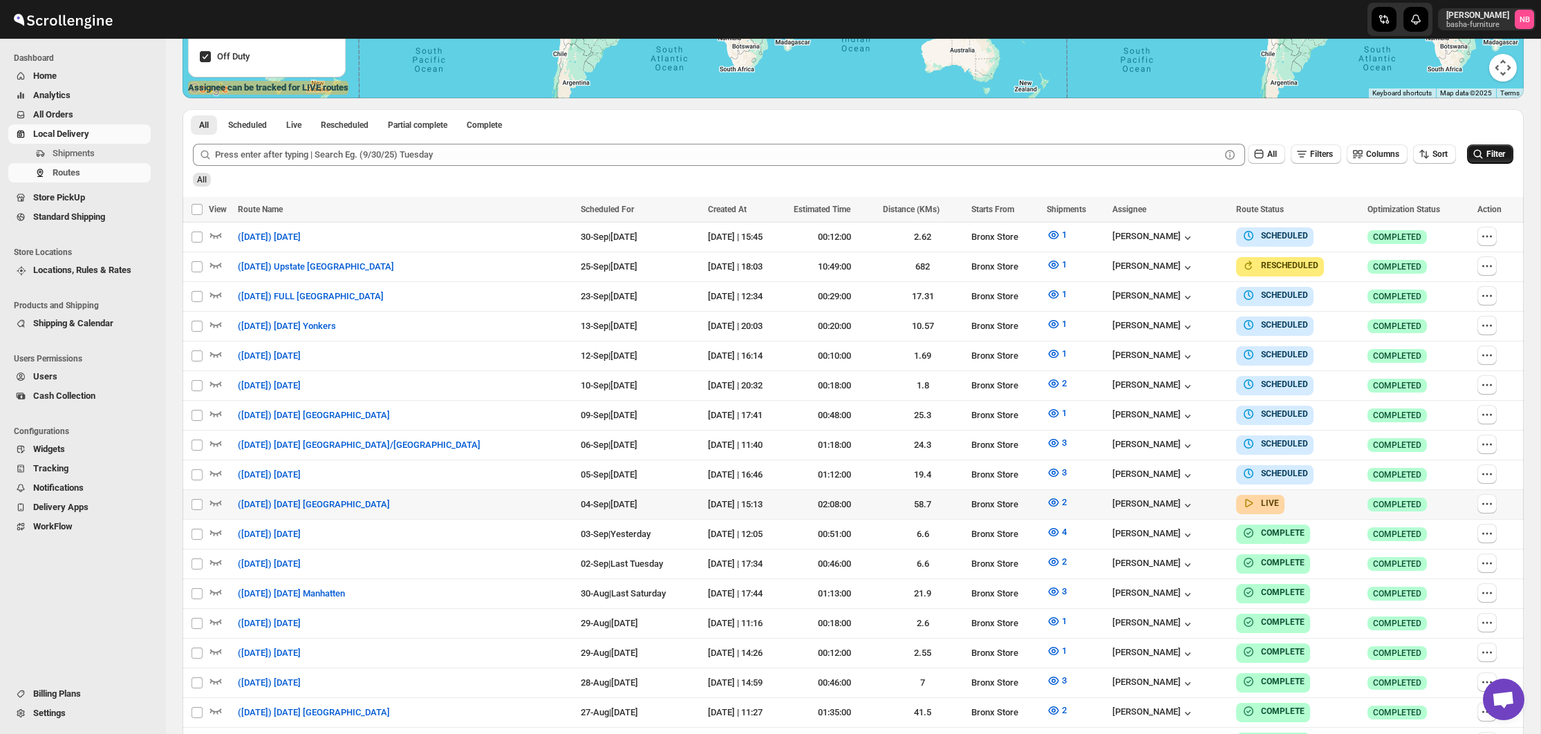
click at [1468, 162] on button "Filter" at bounding box center [1490, 153] width 46 height 19
click at [1047, 496] on icon "button" at bounding box center [1054, 503] width 14 height 14
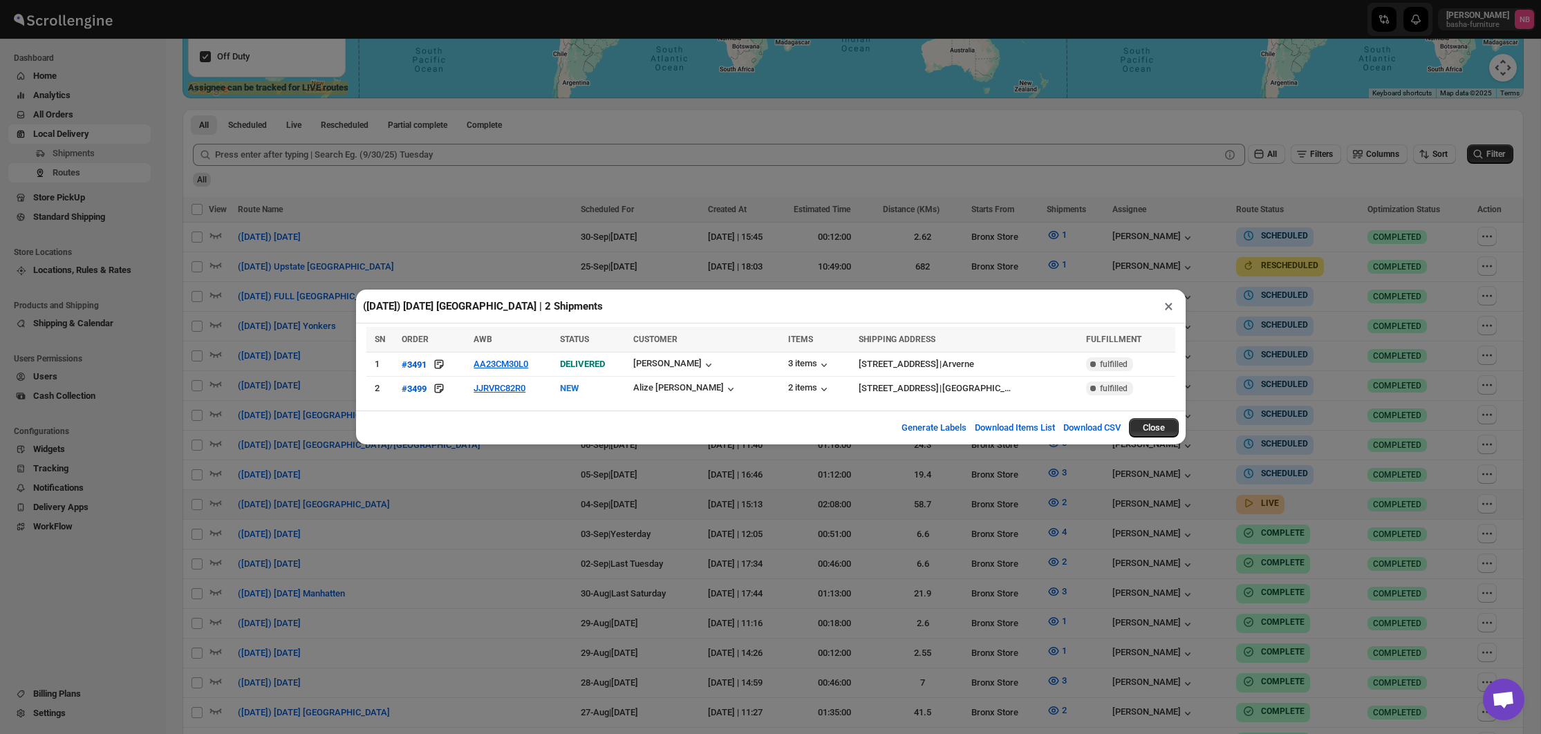
click at [704, 486] on div "([DATE]) [DATE] [GEOGRAPHIC_DATA] | 2 Shipments × SN ORDER AWB STATUS CUSTOMER …" at bounding box center [770, 367] width 1541 height 734
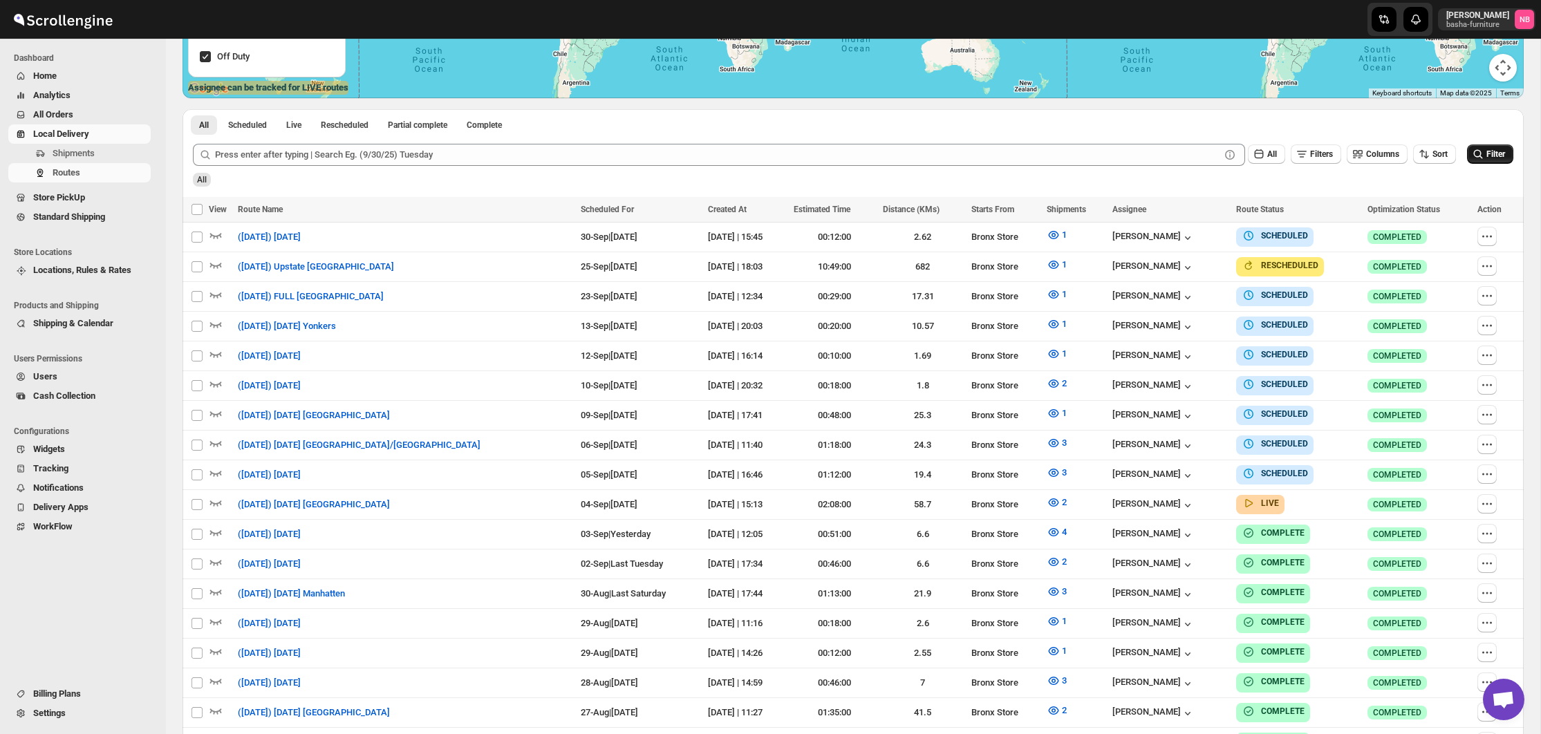
click at [1484, 147] on button "Filter" at bounding box center [1490, 153] width 46 height 19
click at [1062, 497] on span "2" at bounding box center [1064, 502] width 5 height 10
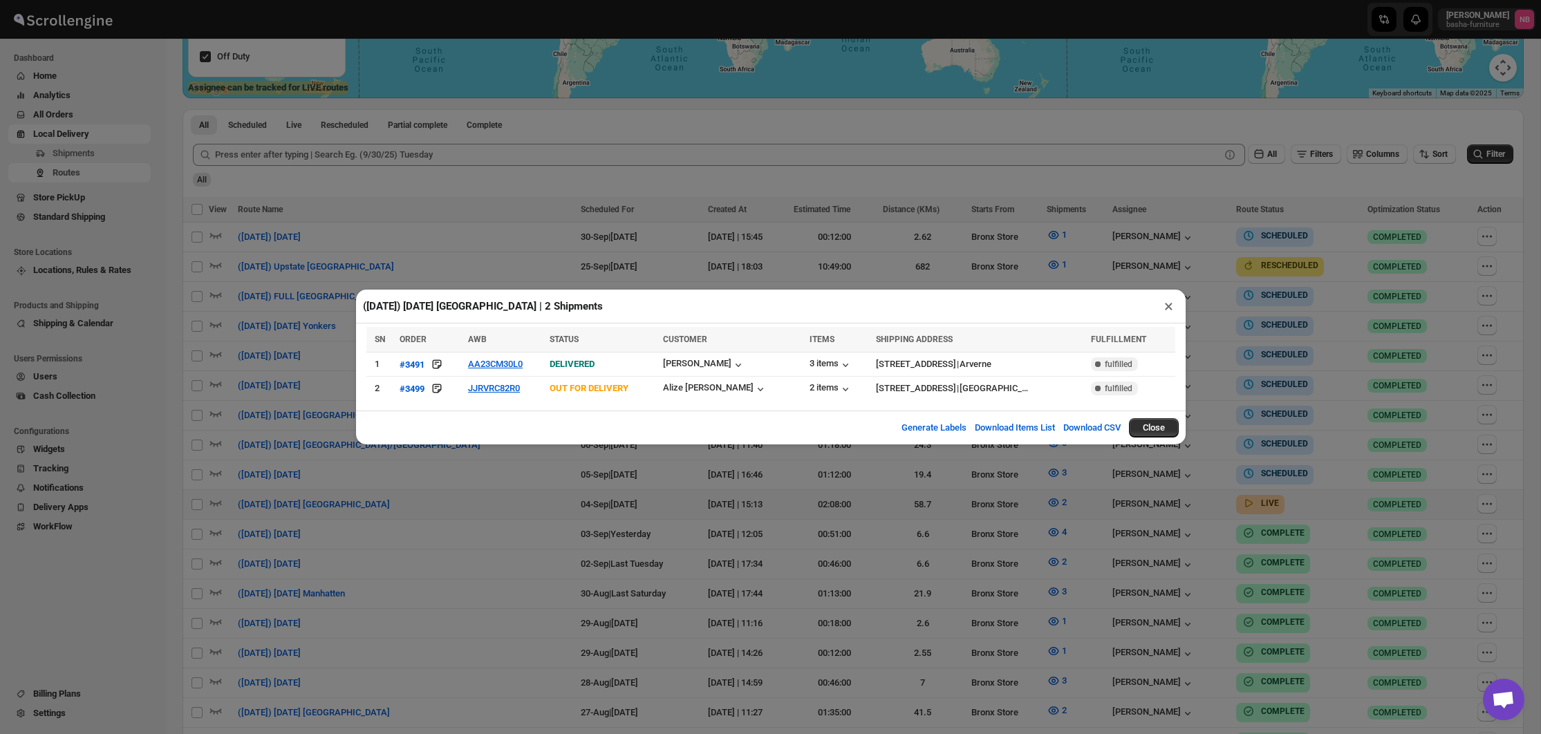
click at [911, 563] on div "([DATE]) [DATE] [GEOGRAPHIC_DATA] | 2 Shipments × SN ORDER AWB STATUS CUSTOMER …" at bounding box center [770, 367] width 1541 height 734
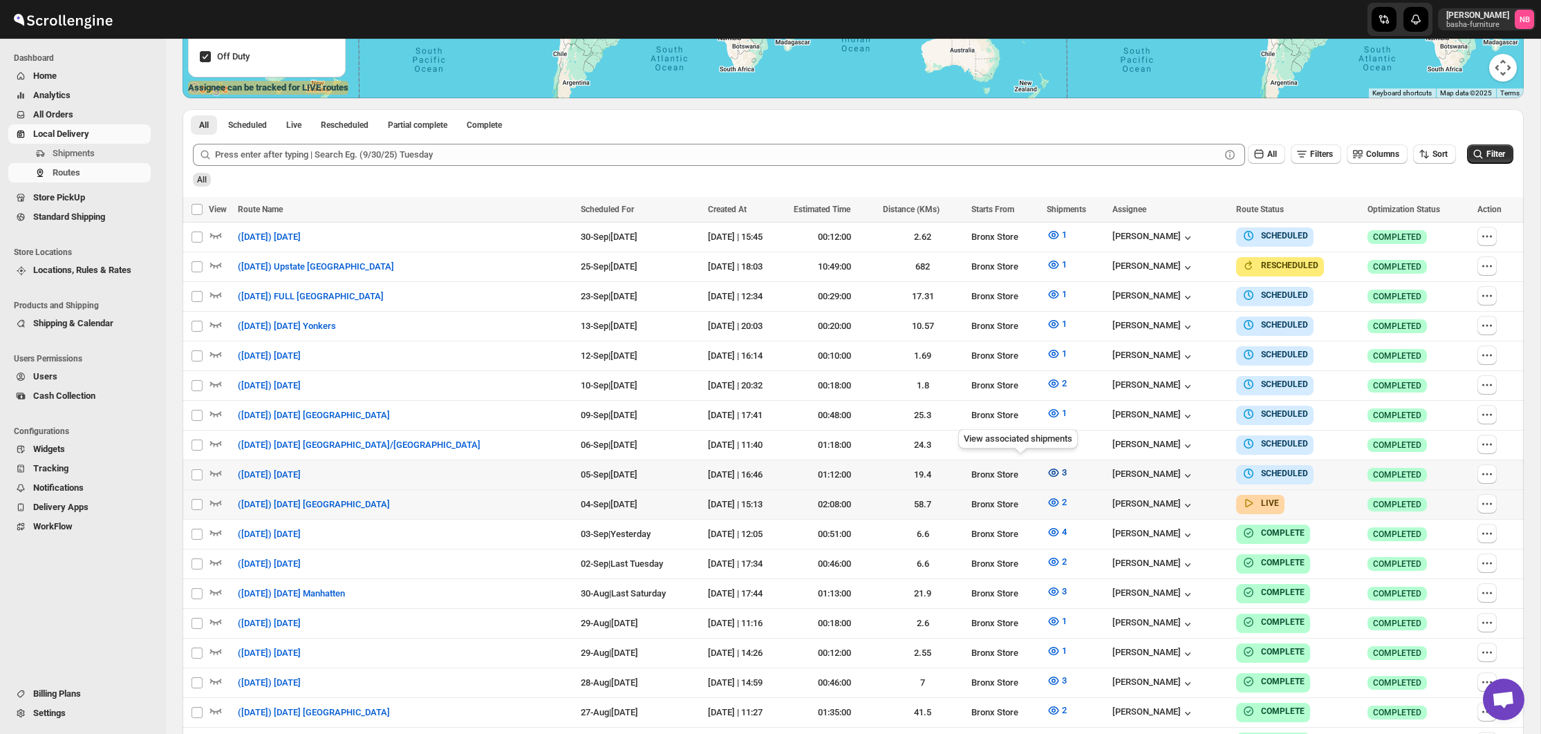
click at [1047, 466] on icon "button" at bounding box center [1054, 473] width 14 height 14
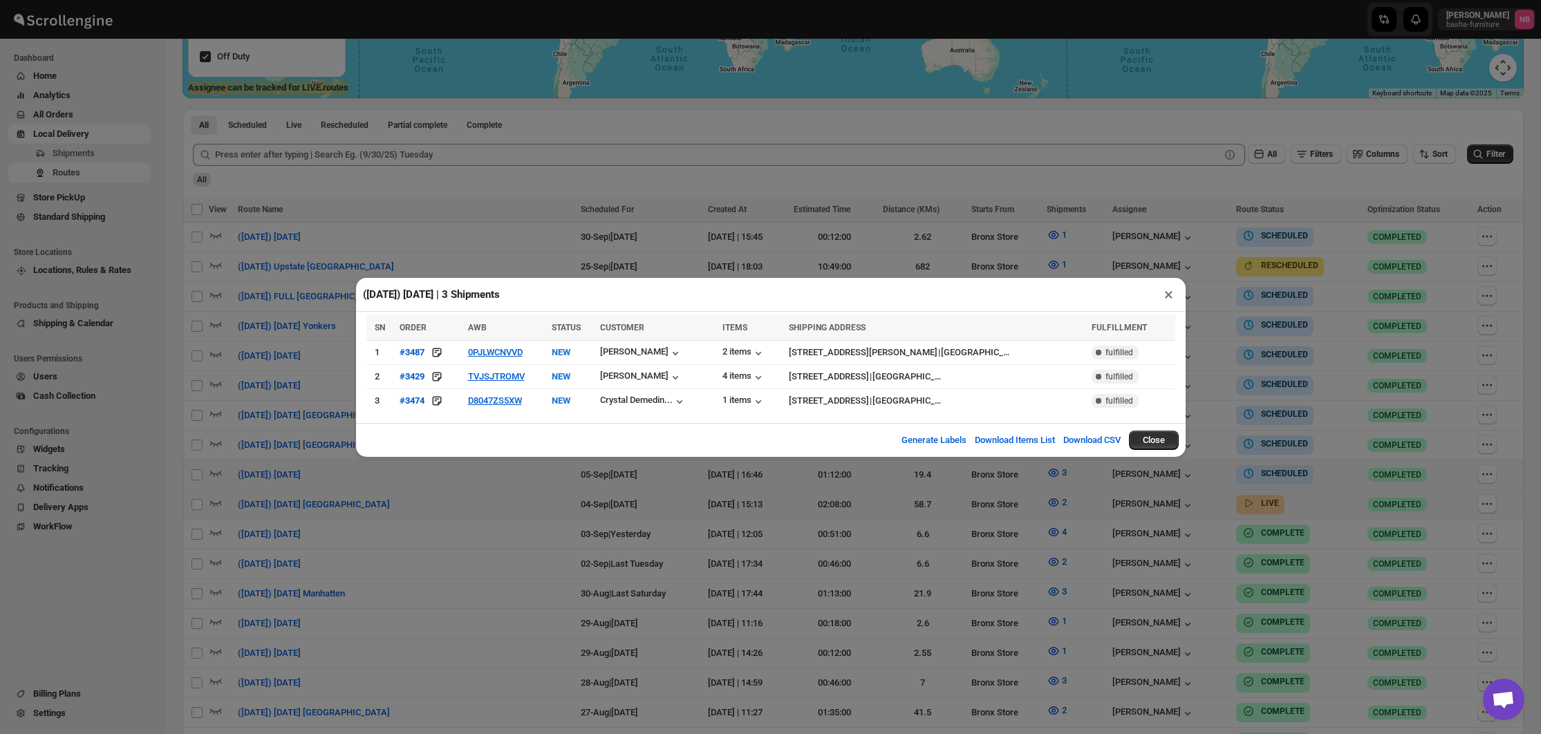
click at [494, 513] on div "([DATE]) [DATE] | 3 Shipments × SN ORDER AWB STATUS CUSTOMER ITEMS SHIPPING ADD…" at bounding box center [770, 367] width 1541 height 734
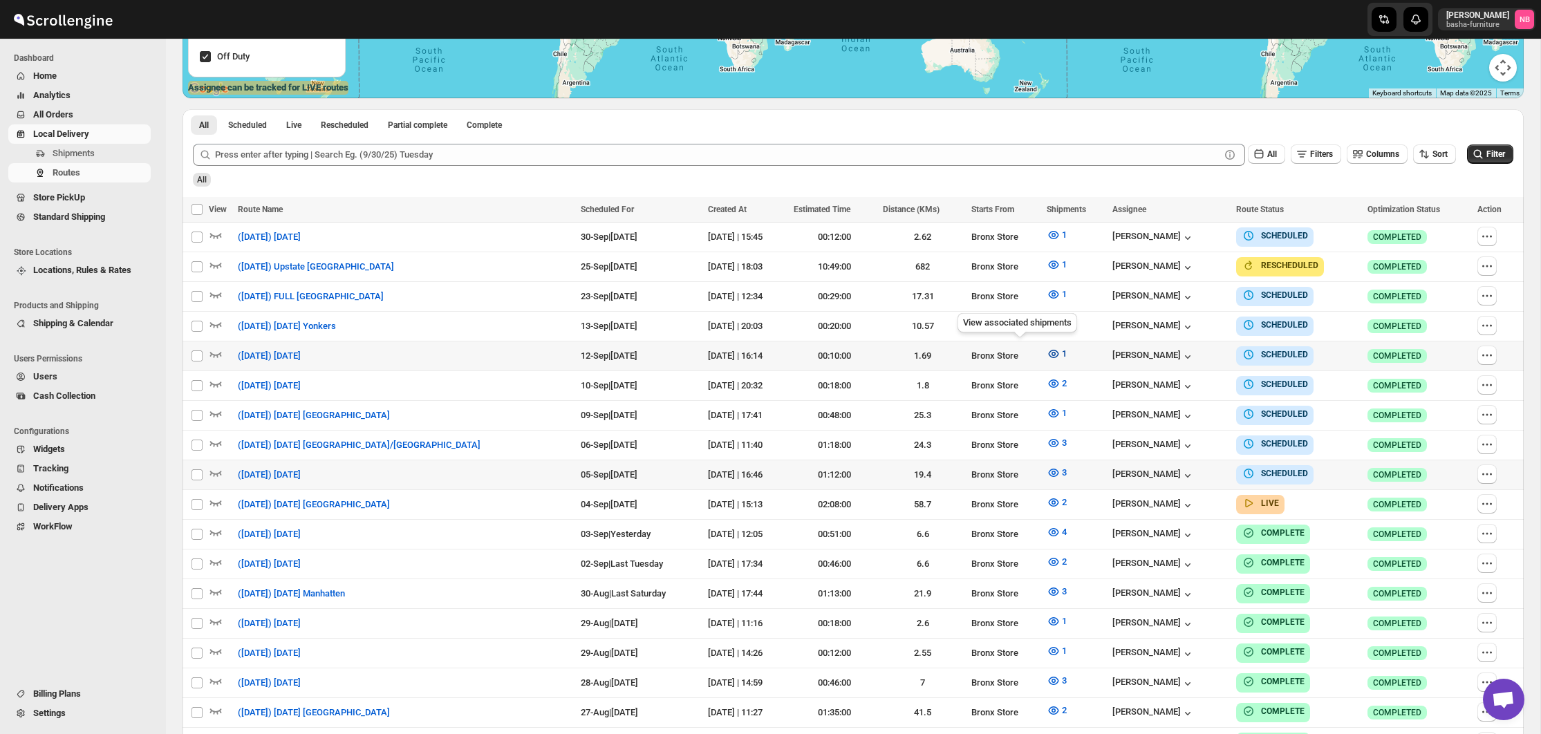
click at [1047, 352] on icon "button" at bounding box center [1054, 354] width 14 height 14
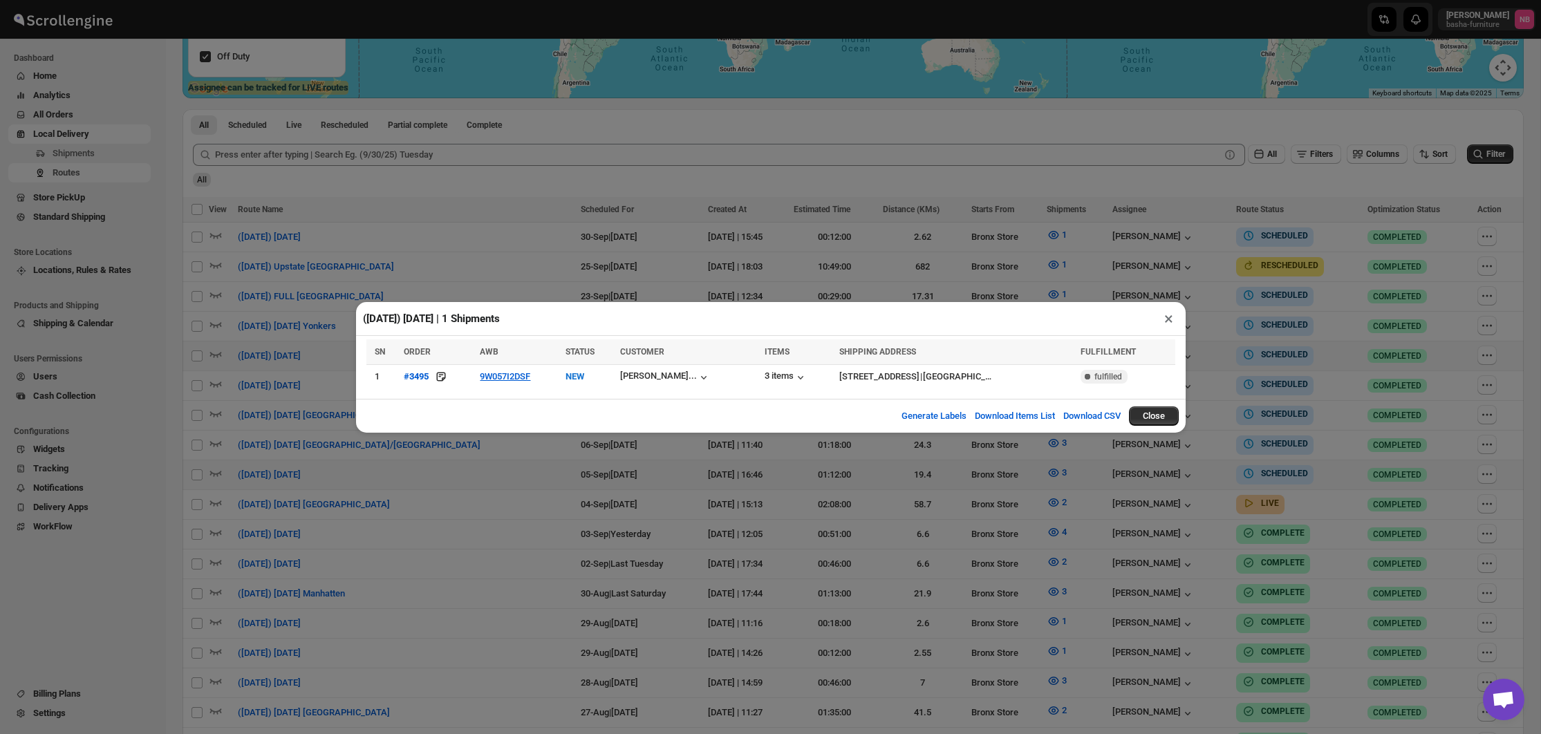
click at [516, 460] on div "([DATE]) [DATE] | 1 Shipments × SN ORDER AWB STATUS CUSTOMER ITEMS SHIPPING ADD…" at bounding box center [770, 367] width 1541 height 734
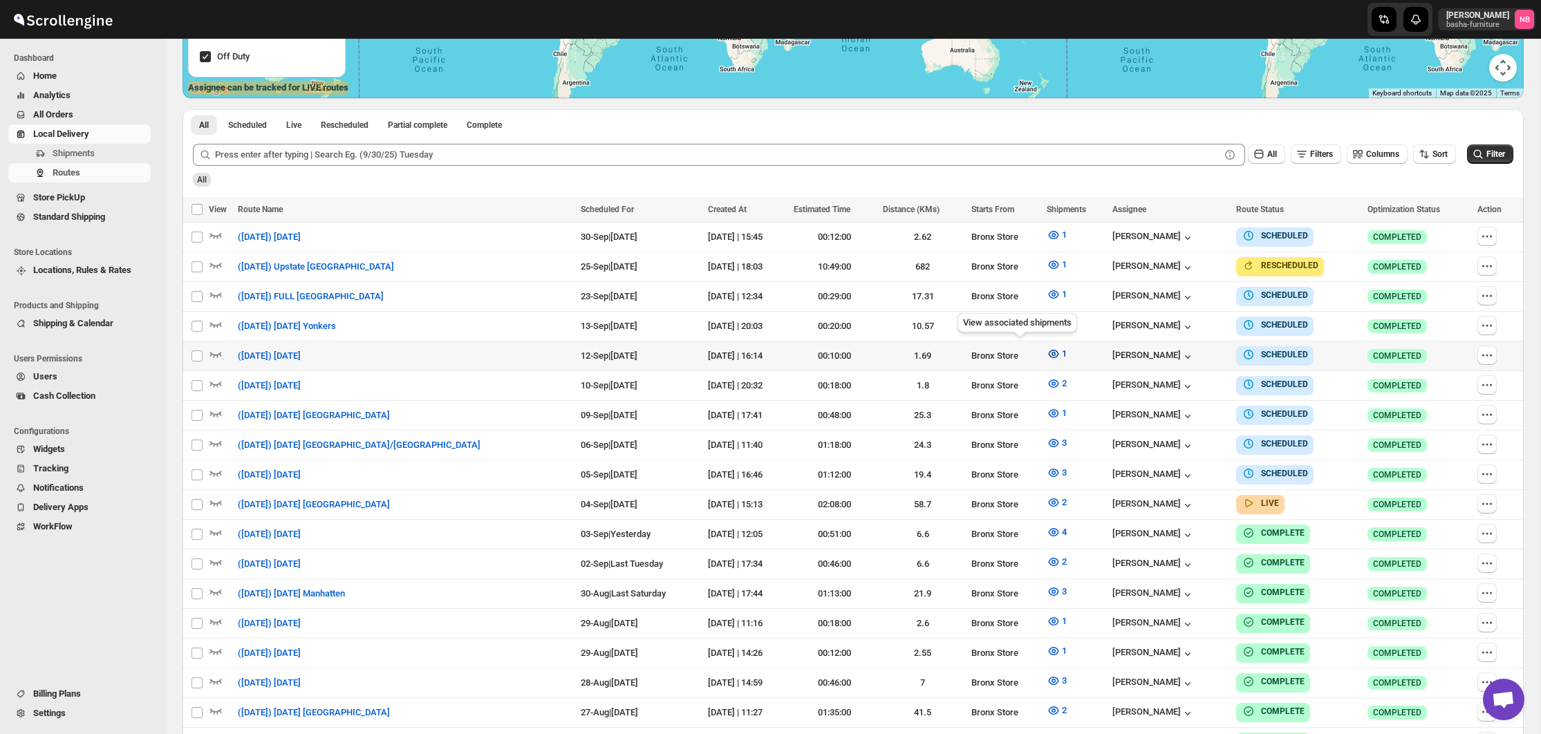
click at [1047, 353] on icon "button" at bounding box center [1054, 354] width 14 height 14
